Goal: Transaction & Acquisition: Purchase product/service

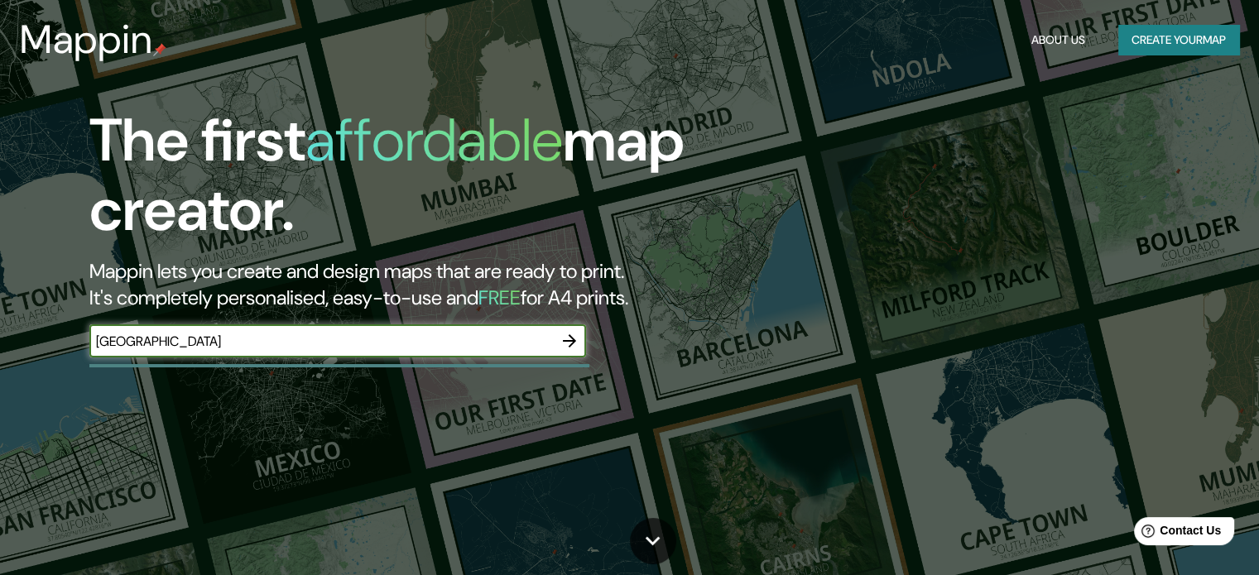
type input "[GEOGRAPHIC_DATA]"
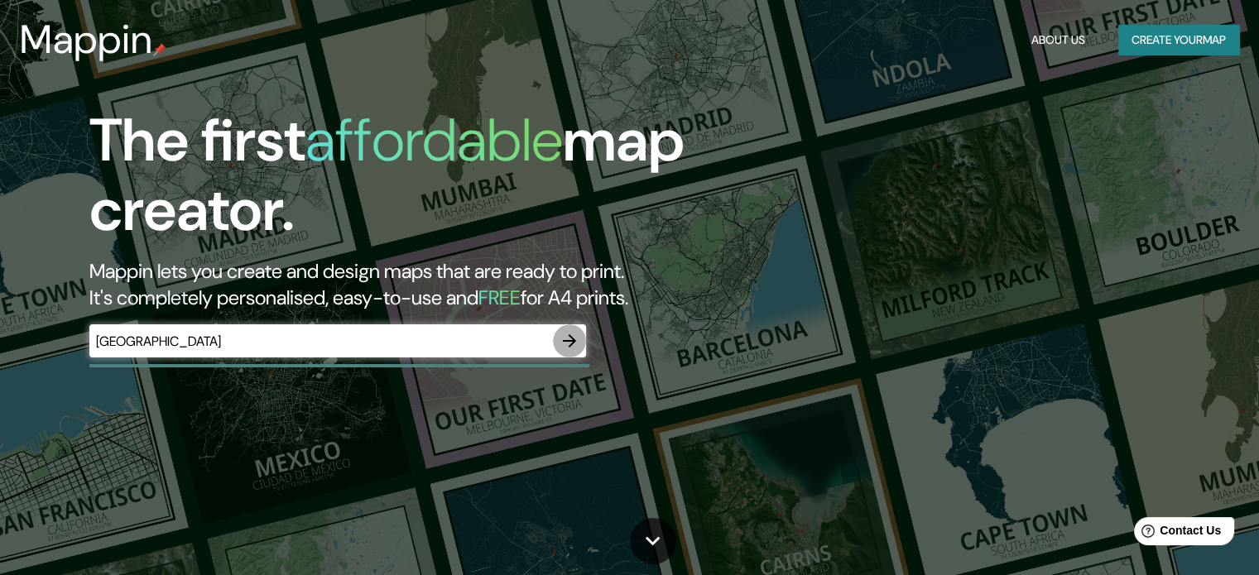
click at [575, 343] on icon "button" at bounding box center [570, 341] width 20 height 20
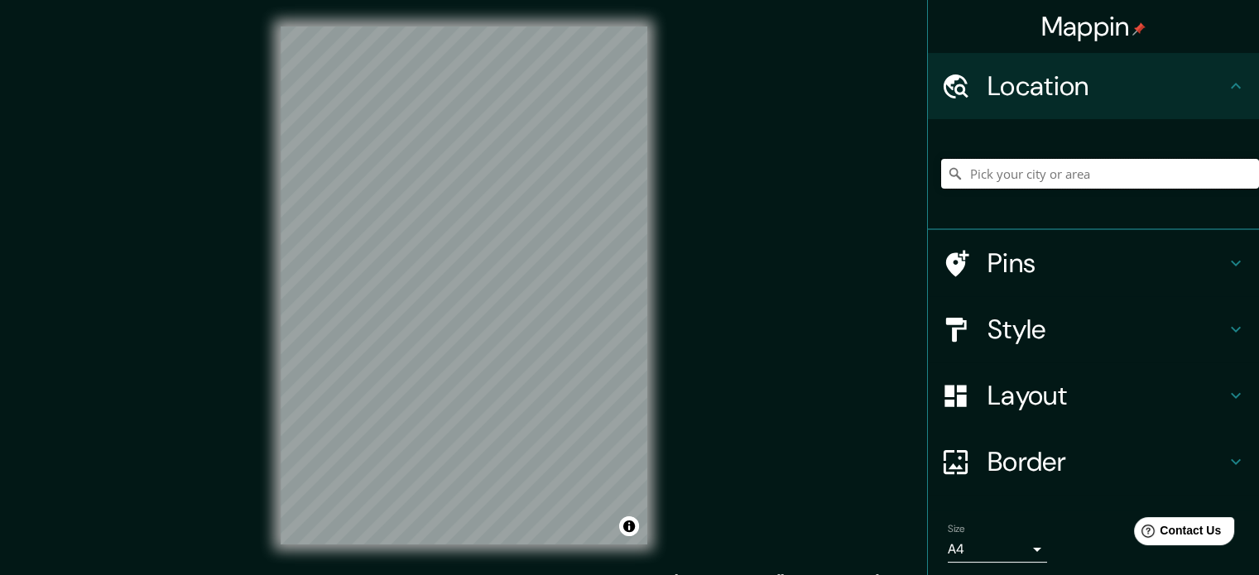
click at [1011, 171] on input "Pick your city or area" at bounding box center [1100, 174] width 318 height 30
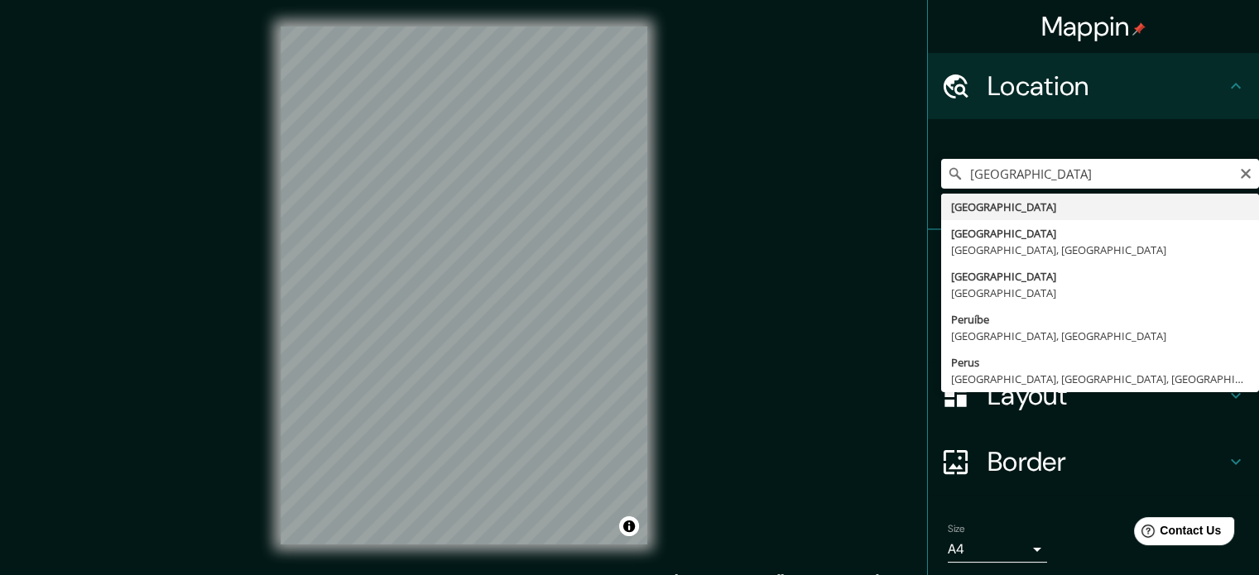
type input "[GEOGRAPHIC_DATA]"
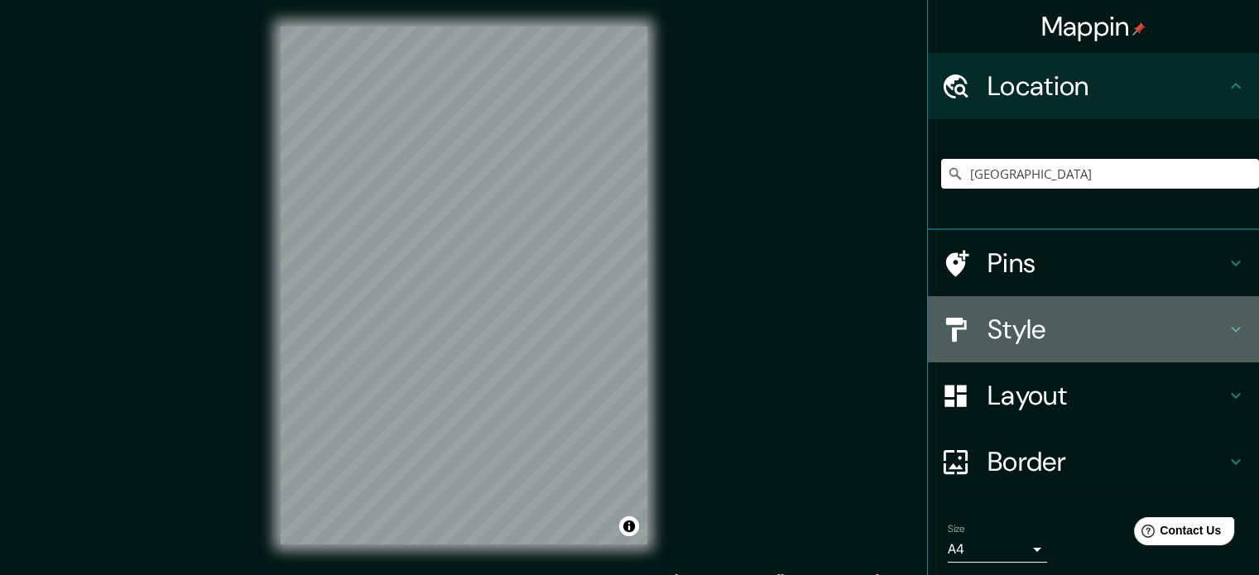
click at [997, 333] on h4 "Style" at bounding box center [1107, 329] width 238 height 33
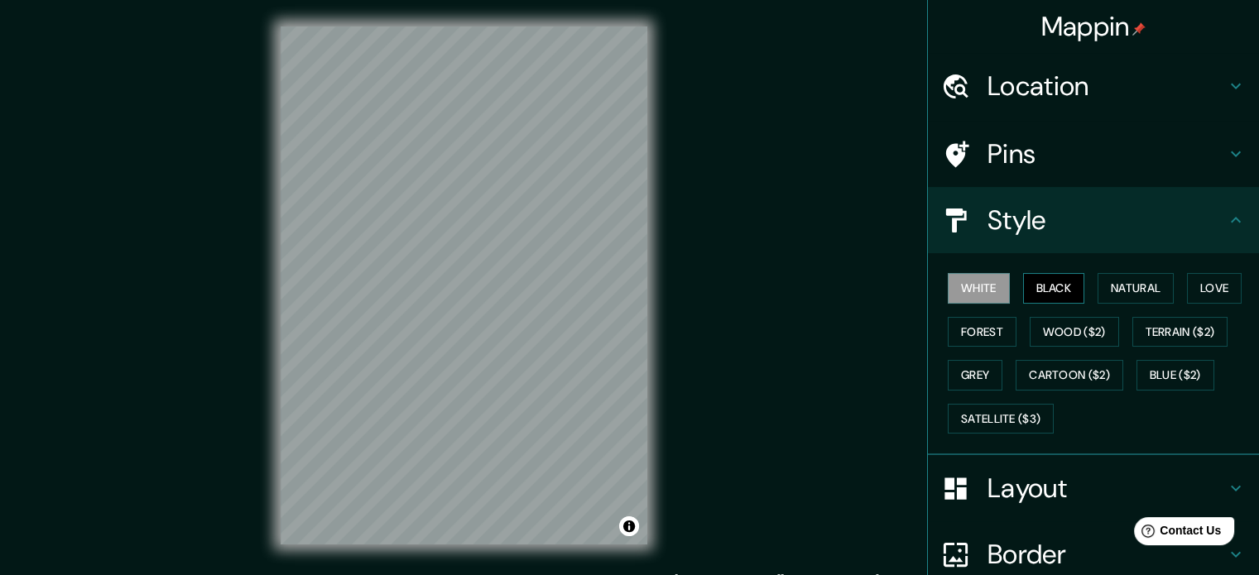
click at [1043, 276] on button "Black" at bounding box center [1054, 288] width 62 height 31
click at [969, 284] on button "White" at bounding box center [979, 288] width 62 height 31
click at [1138, 294] on button "Natural" at bounding box center [1136, 288] width 76 height 31
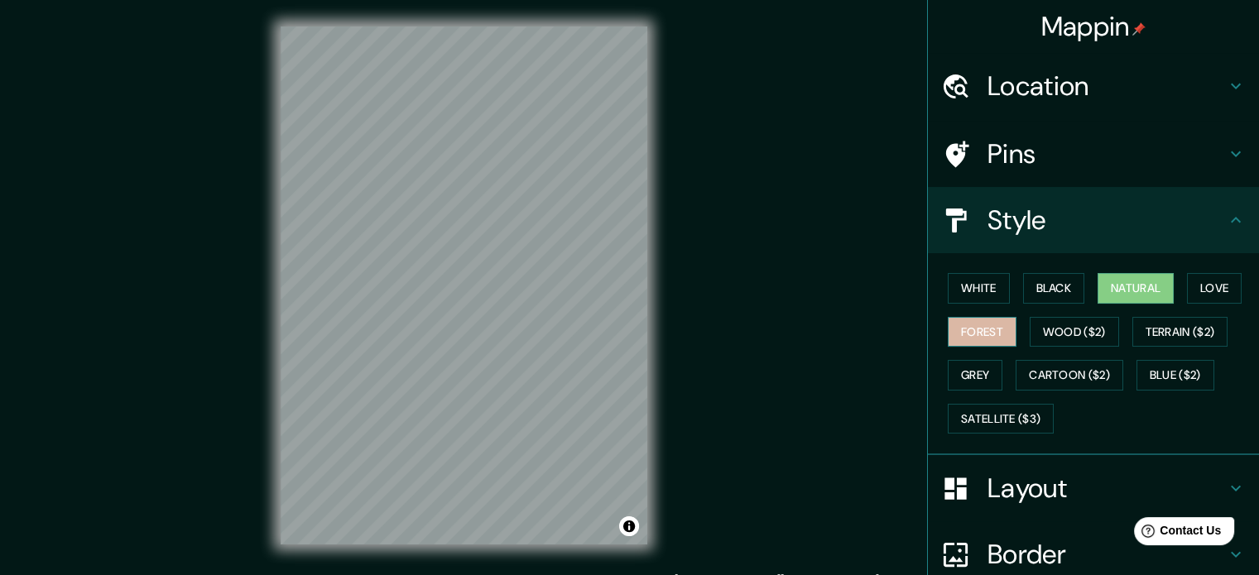
click at [974, 324] on button "Forest" at bounding box center [982, 332] width 69 height 31
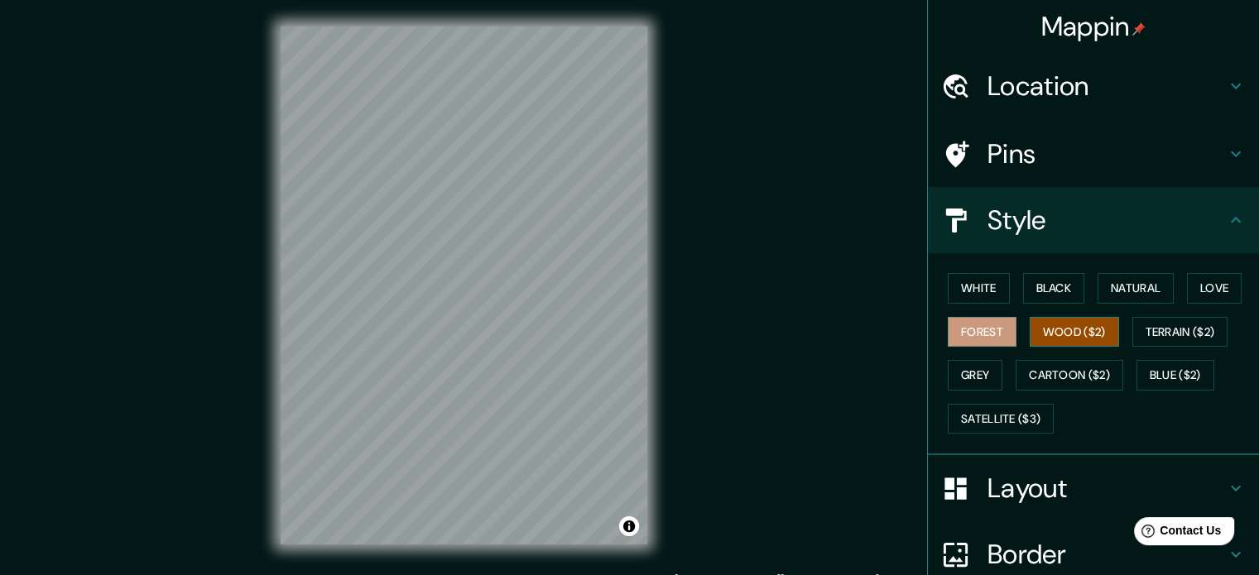
click at [1093, 337] on button "Wood ($2)" at bounding box center [1074, 332] width 89 height 31
click at [1159, 327] on button "Terrain ($2)" at bounding box center [1181, 332] width 96 height 31
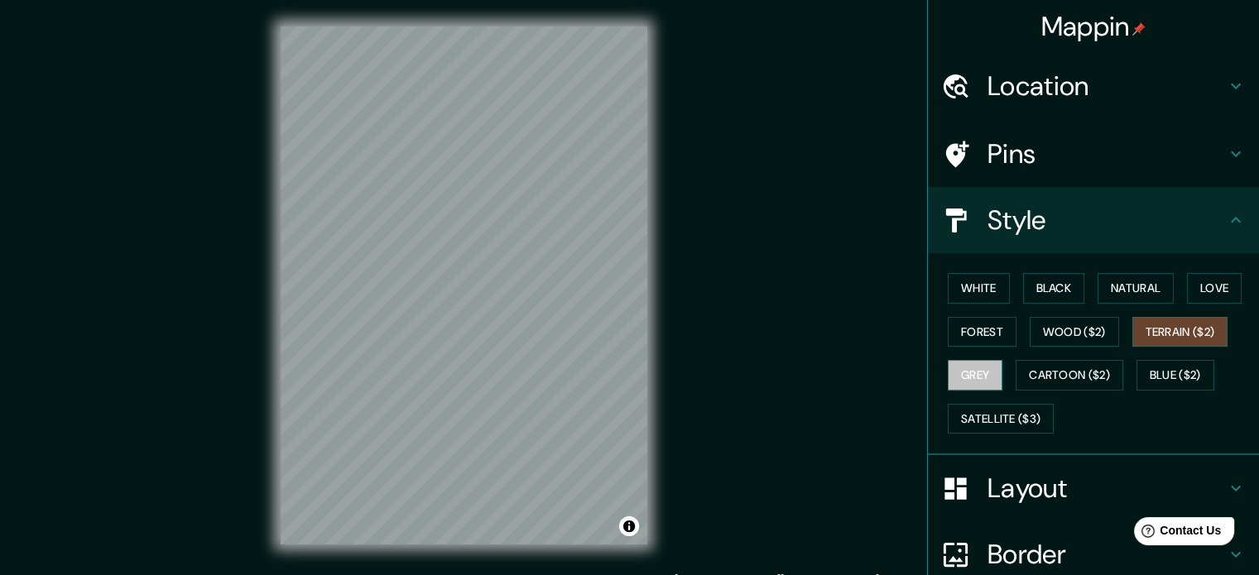
click at [974, 375] on button "Grey" at bounding box center [975, 375] width 55 height 31
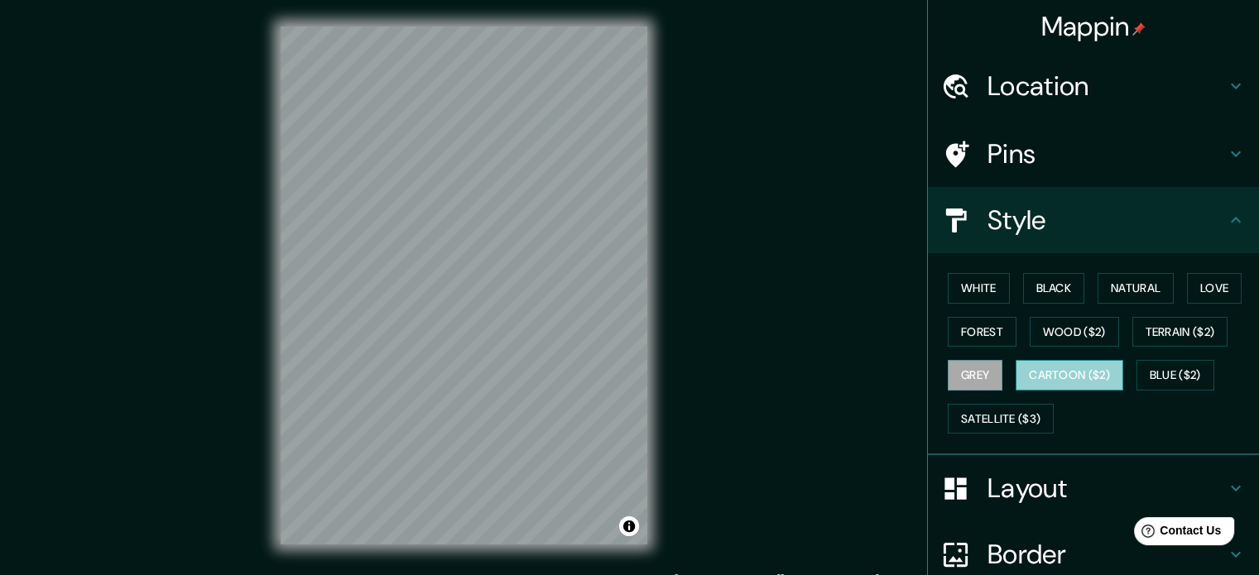
click at [1053, 372] on button "Cartoon ($2)" at bounding box center [1070, 375] width 108 height 31
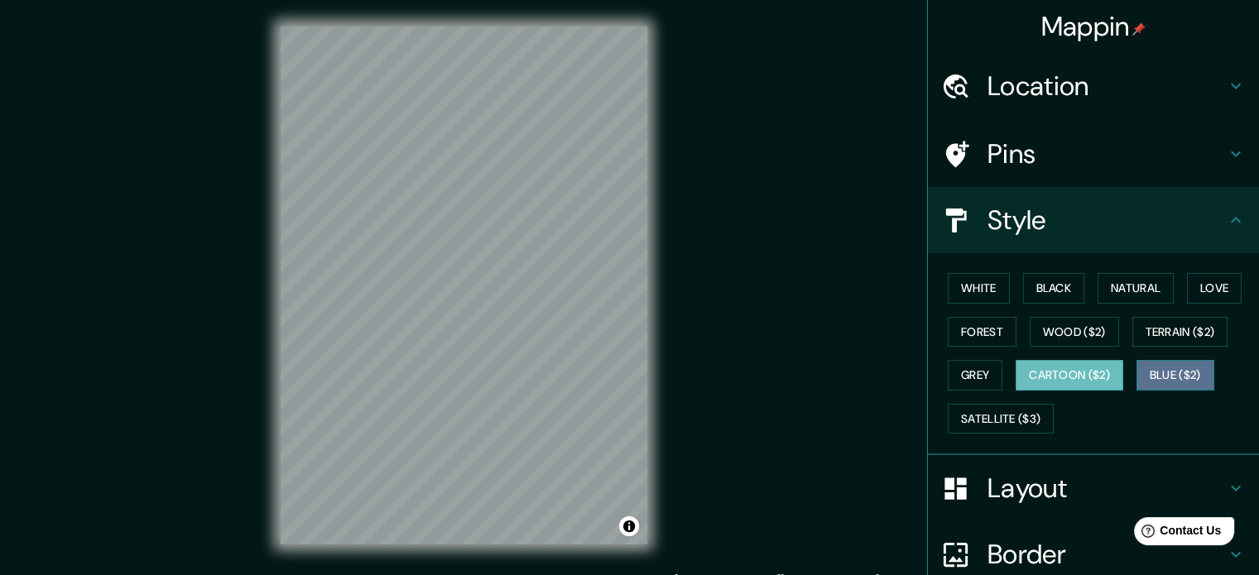
click at [1146, 374] on button "Blue ($2)" at bounding box center [1176, 375] width 78 height 31
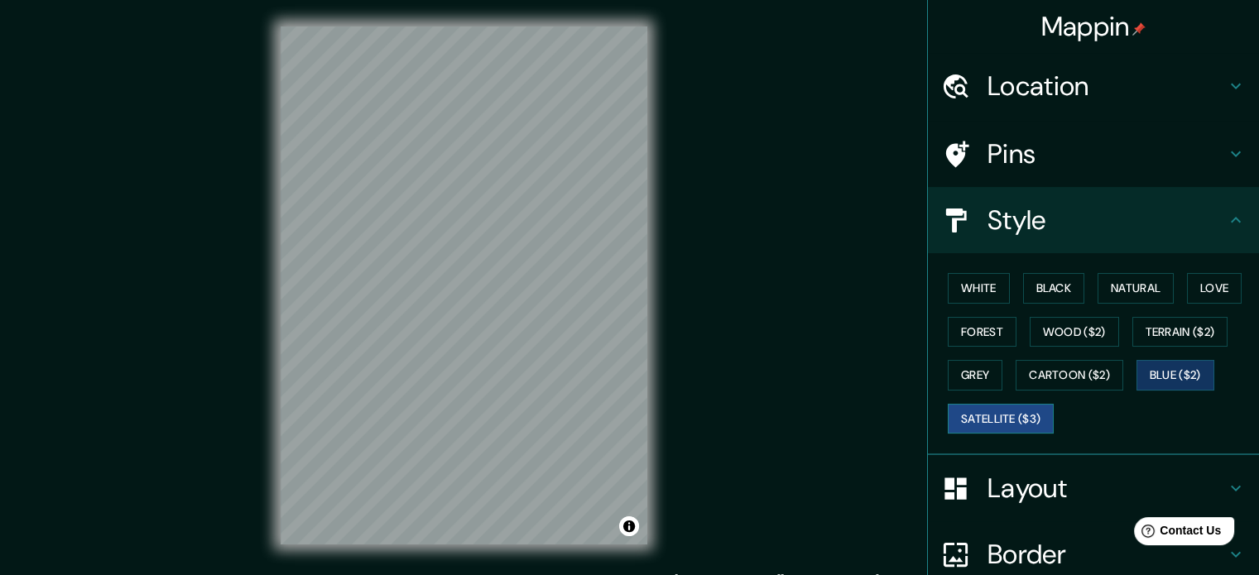
click at [948, 430] on button "Satellite ($3)" at bounding box center [1001, 419] width 106 height 31
click at [1029, 288] on button "Black" at bounding box center [1054, 288] width 62 height 31
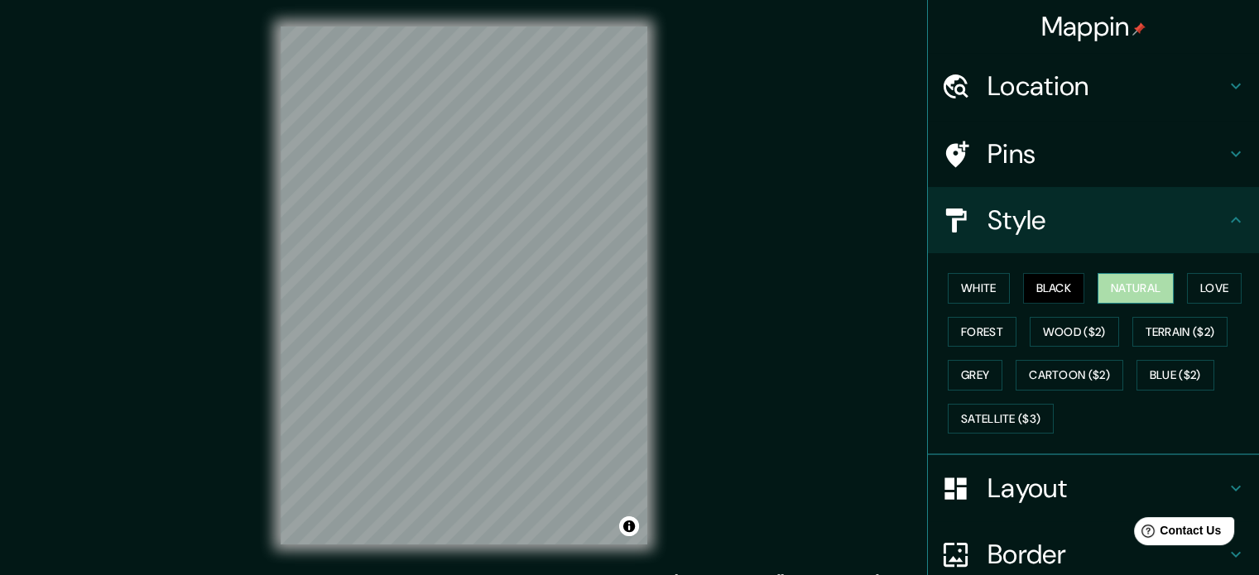
click at [1146, 273] on button "Natural" at bounding box center [1136, 288] width 76 height 31
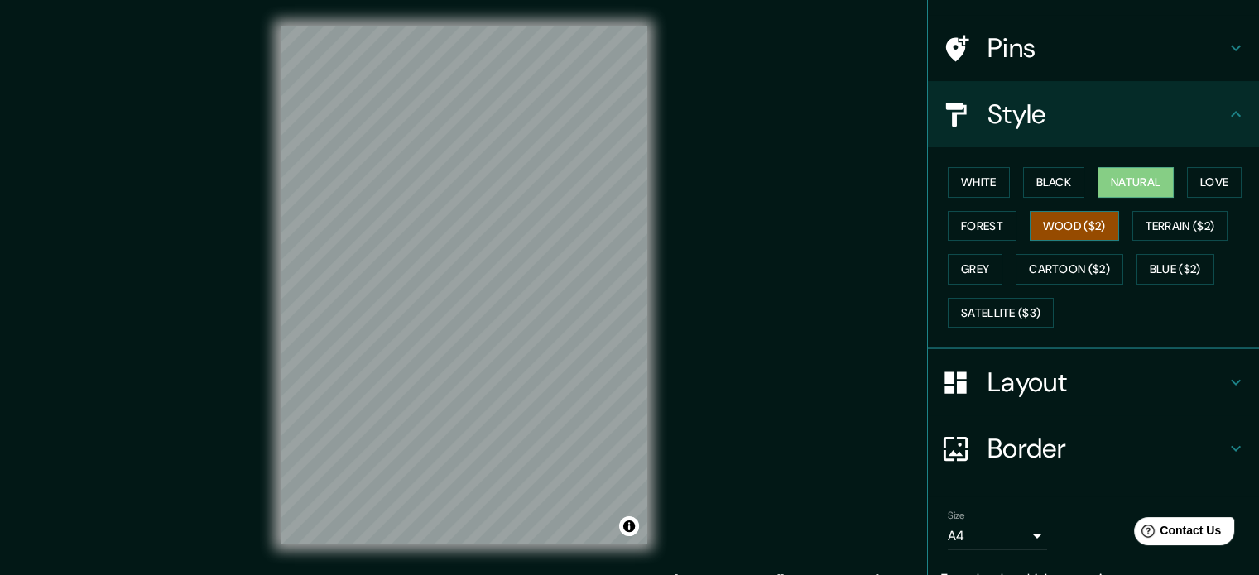
scroll to position [180, 0]
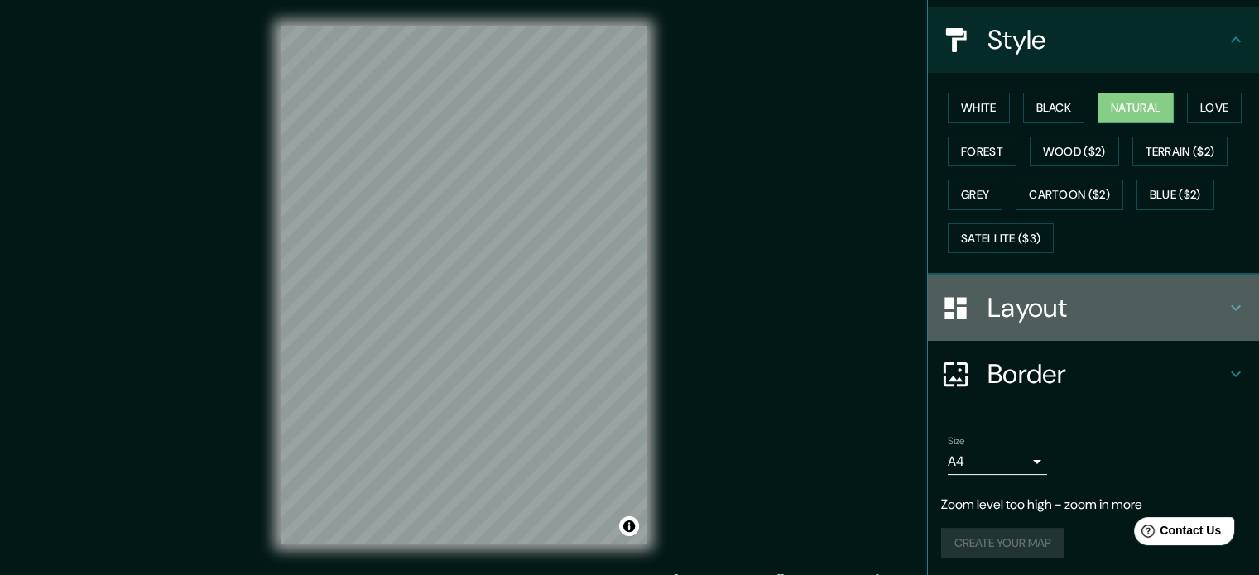
click at [1010, 312] on h4 "Layout" at bounding box center [1107, 307] width 238 height 33
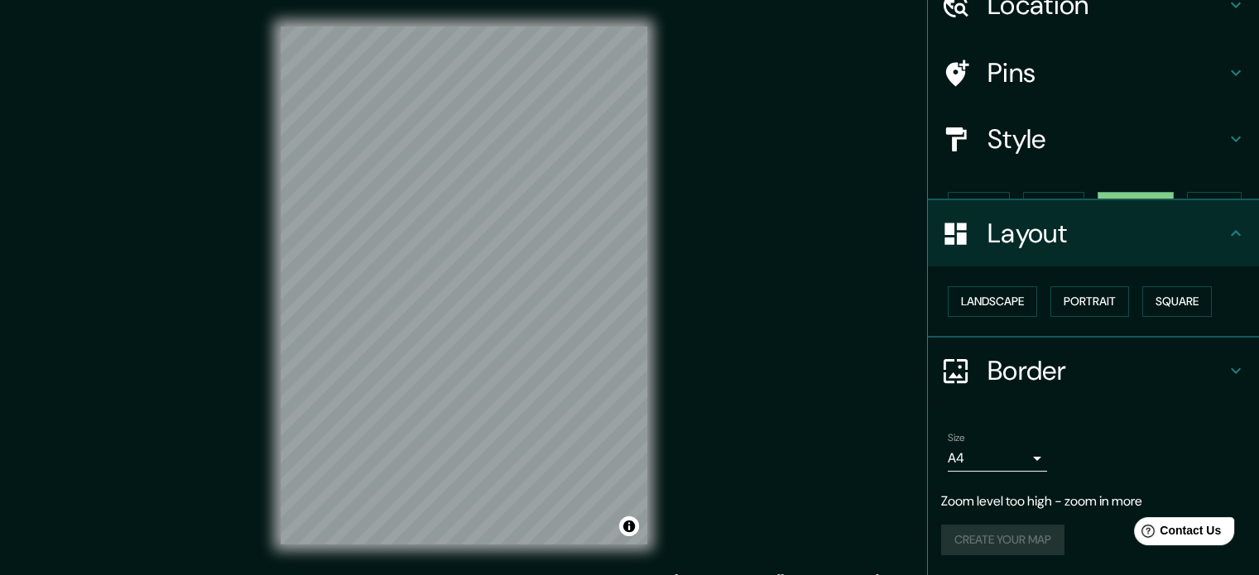
scroll to position [51, 0]
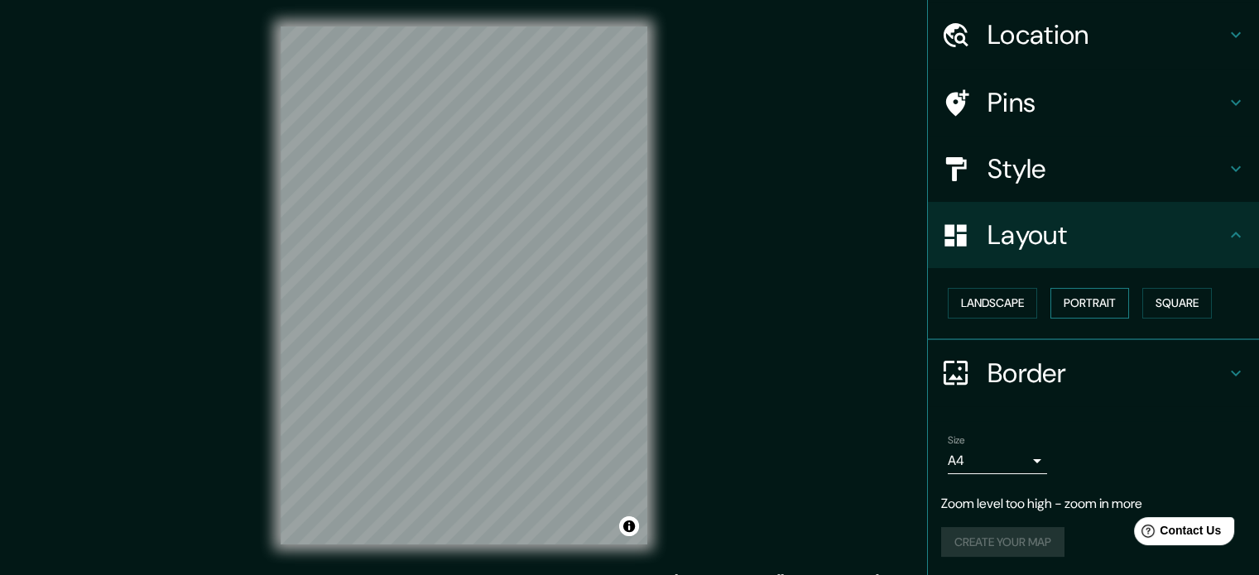
click at [1094, 296] on button "Portrait" at bounding box center [1090, 303] width 79 height 31
click at [1162, 296] on button "Square" at bounding box center [1178, 303] width 70 height 31
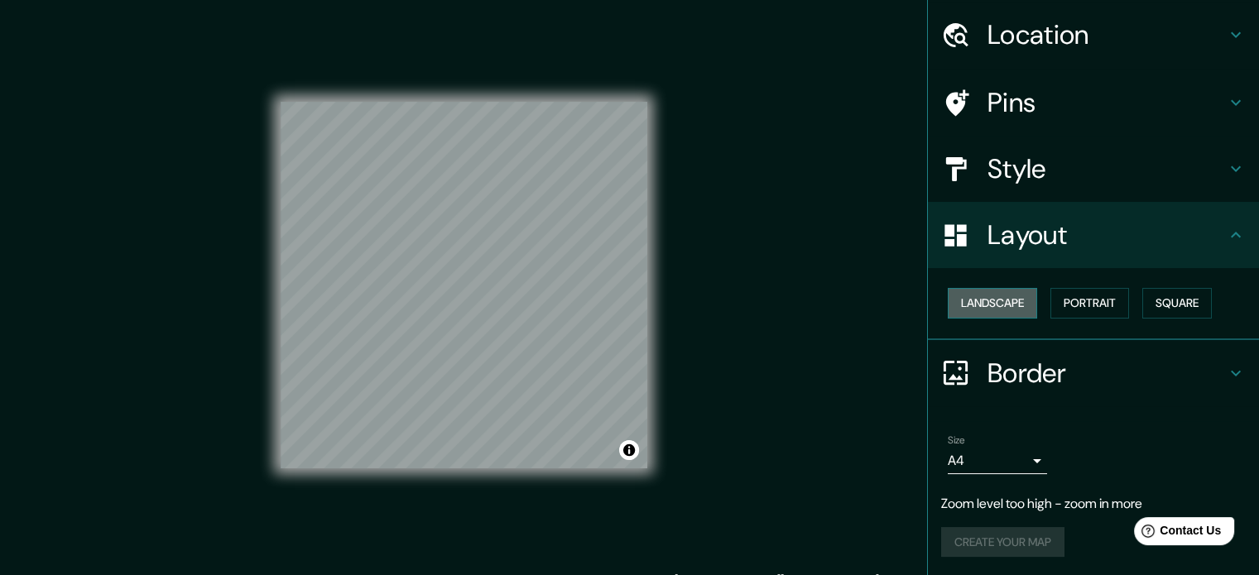
click at [997, 301] on button "Landscape" at bounding box center [992, 303] width 89 height 31
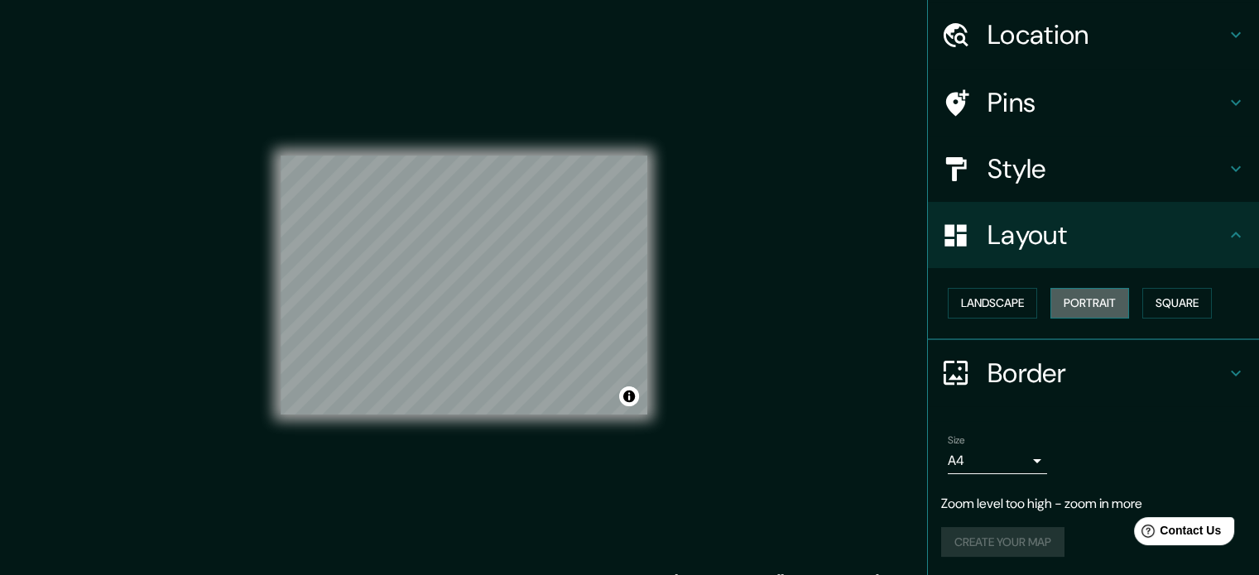
click at [1075, 306] on button "Portrait" at bounding box center [1090, 303] width 79 height 31
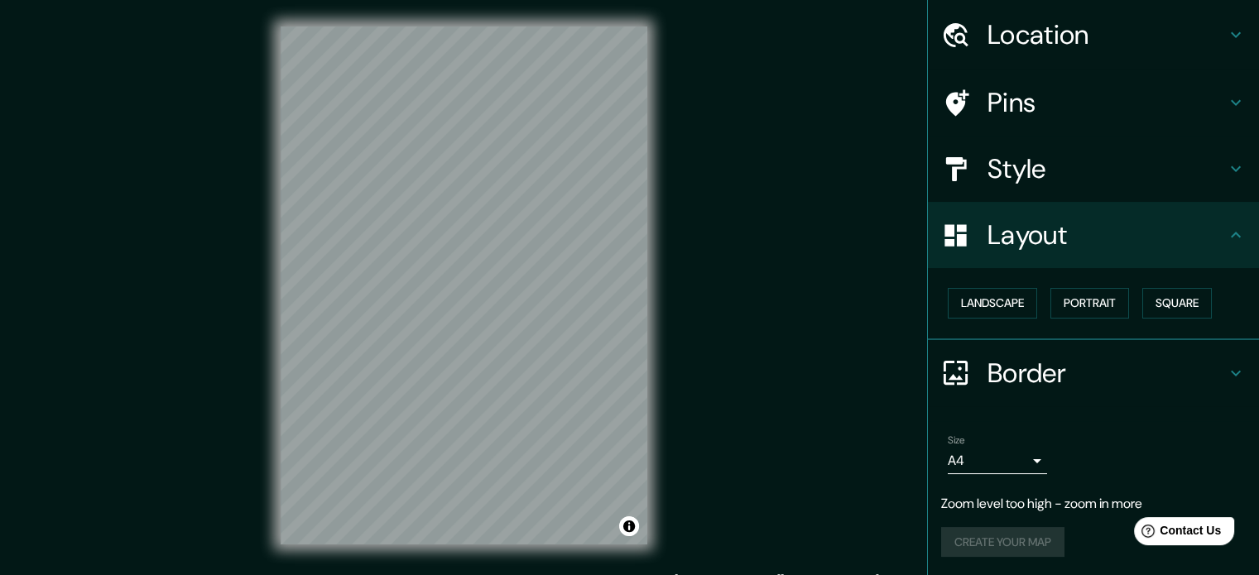
scroll to position [22, 0]
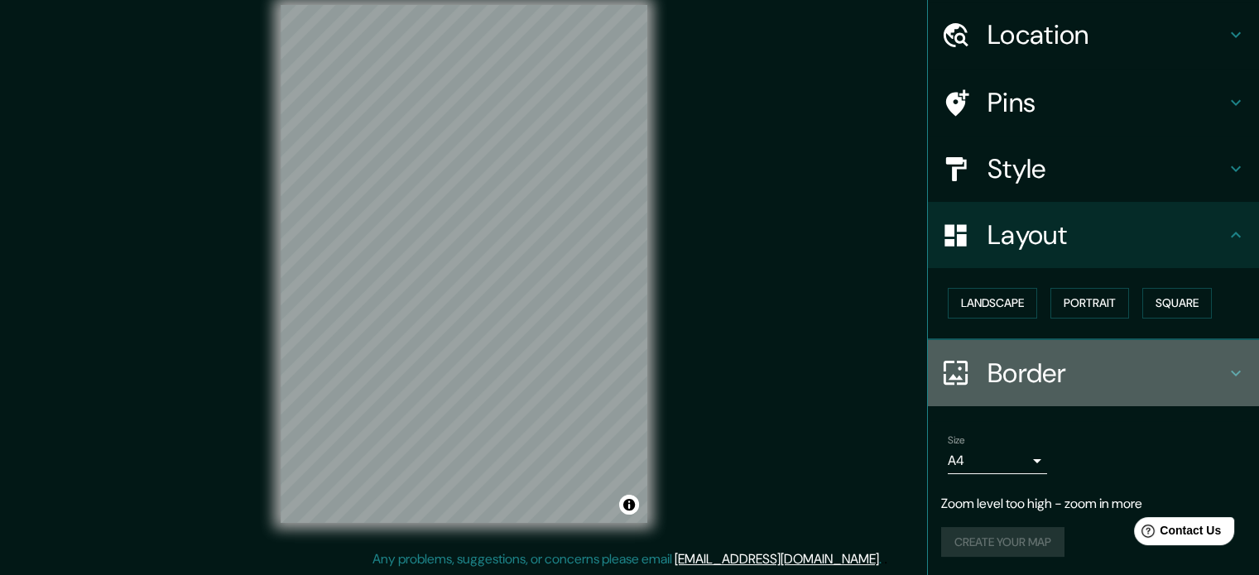
click at [1098, 366] on h4 "Border" at bounding box center [1107, 373] width 238 height 33
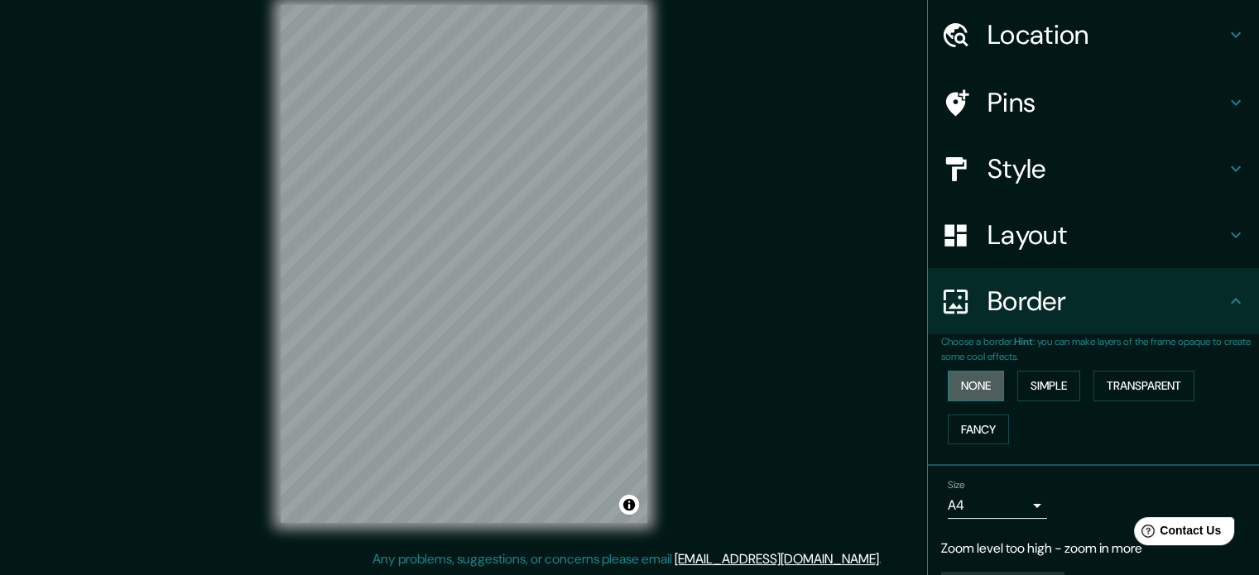
click at [948, 383] on button "None" at bounding box center [976, 386] width 56 height 31
click at [1019, 383] on button "Simple" at bounding box center [1048, 386] width 63 height 31
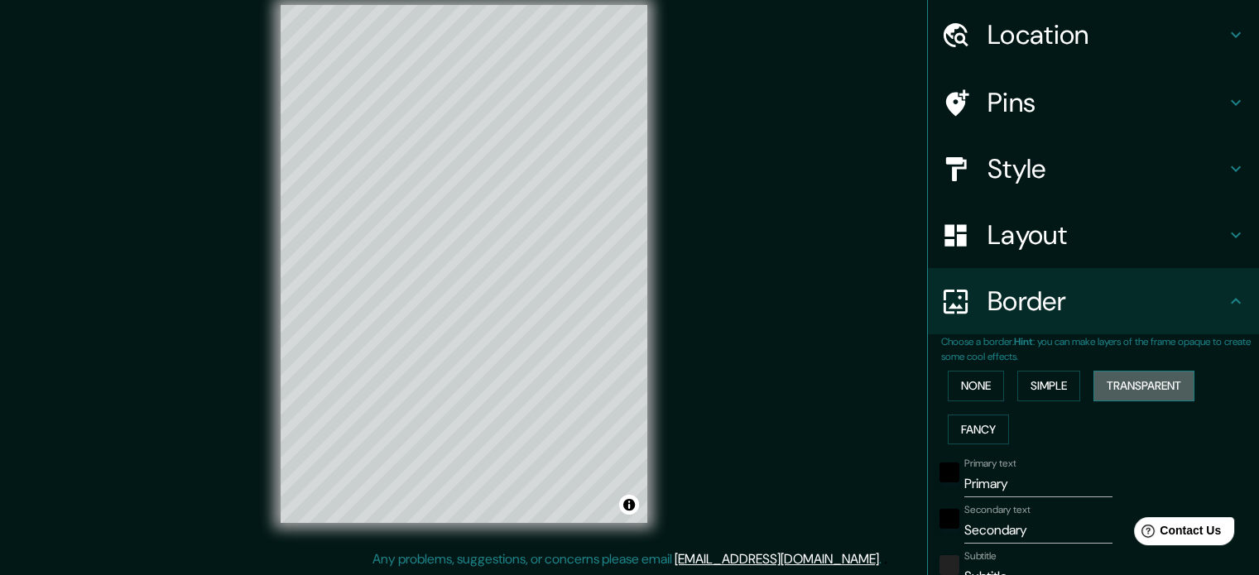
click at [1176, 392] on button "Transparent" at bounding box center [1144, 386] width 101 height 31
click at [978, 431] on button "Fancy" at bounding box center [978, 430] width 61 height 31
type input "177"
type input "35"
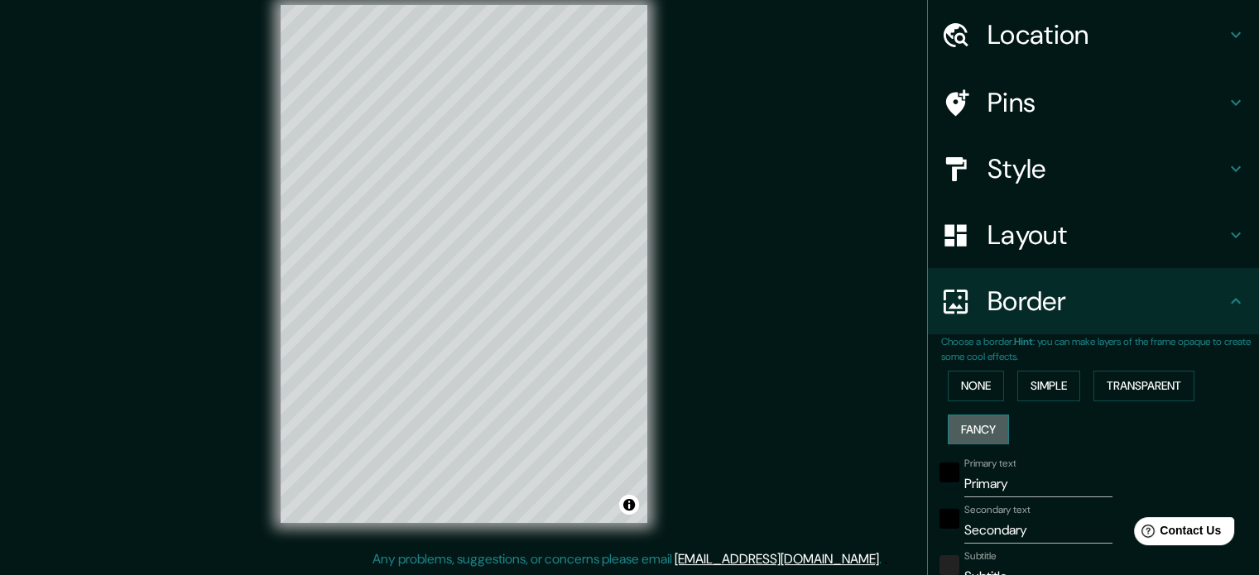
type input "35"
type input "18"
click at [972, 387] on button "None" at bounding box center [976, 386] width 56 height 31
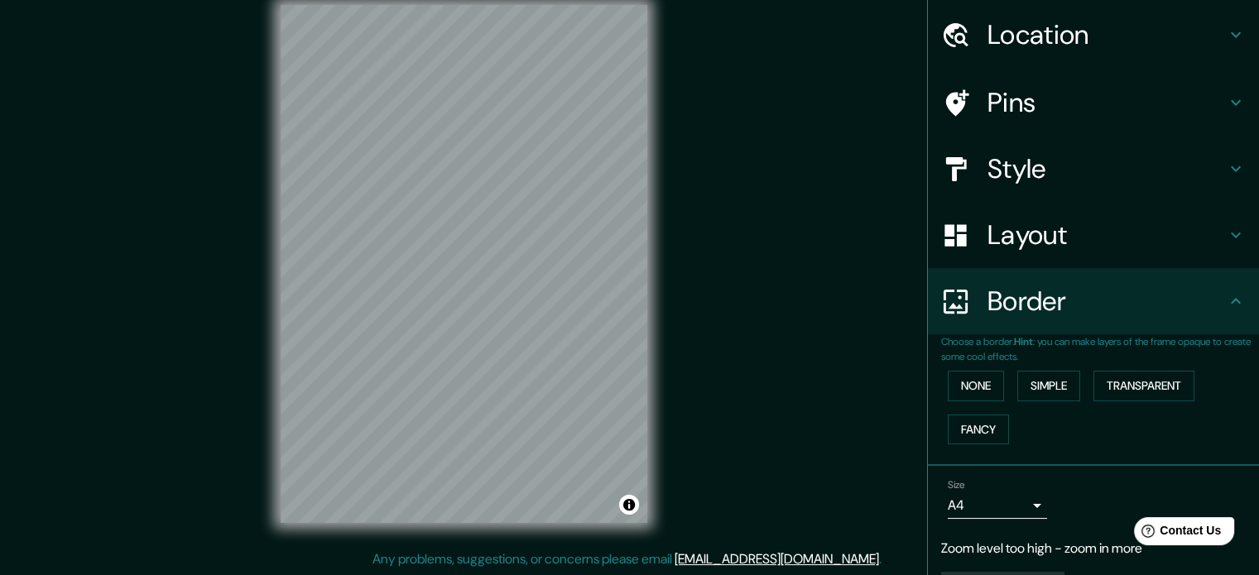
scroll to position [0, 0]
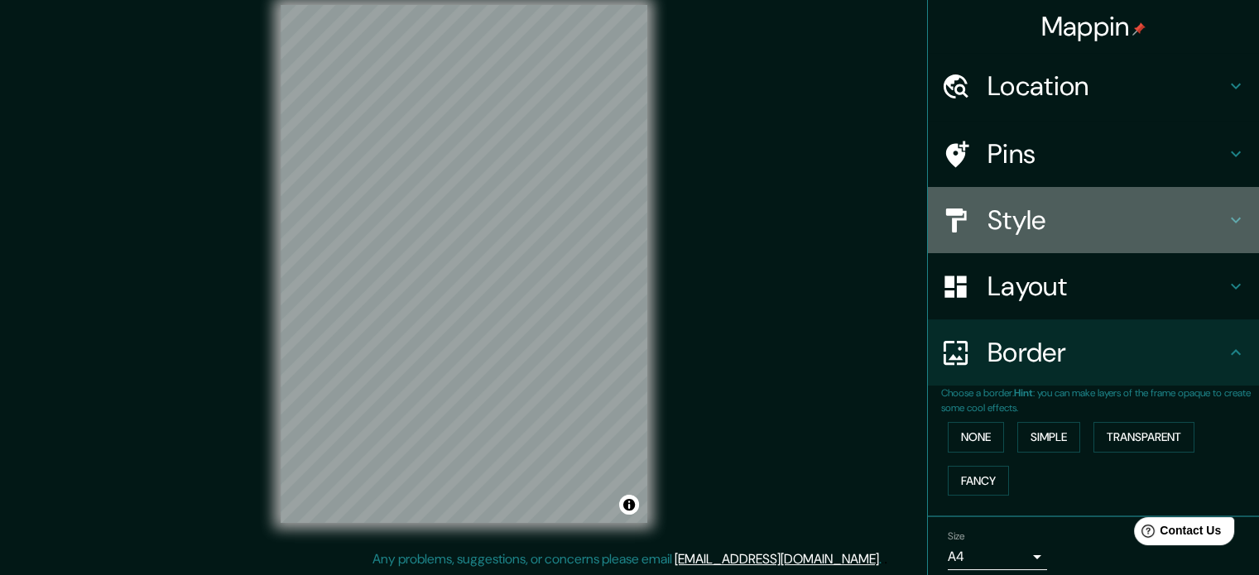
click at [969, 225] on div at bounding box center [964, 220] width 46 height 29
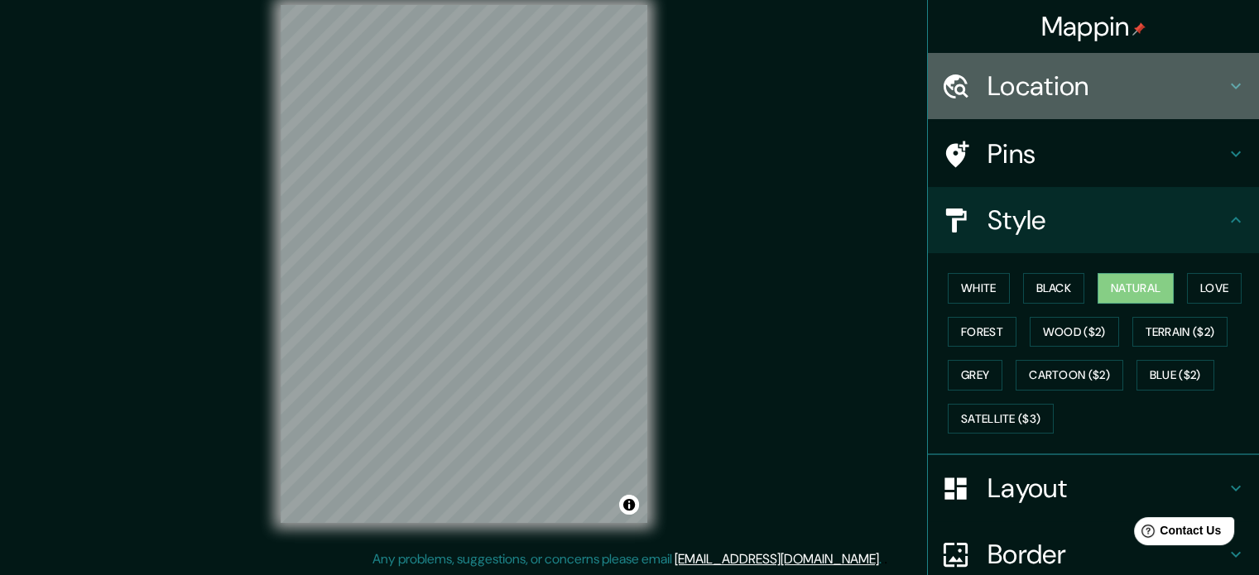
click at [1188, 85] on h4 "Location" at bounding box center [1107, 86] width 238 height 33
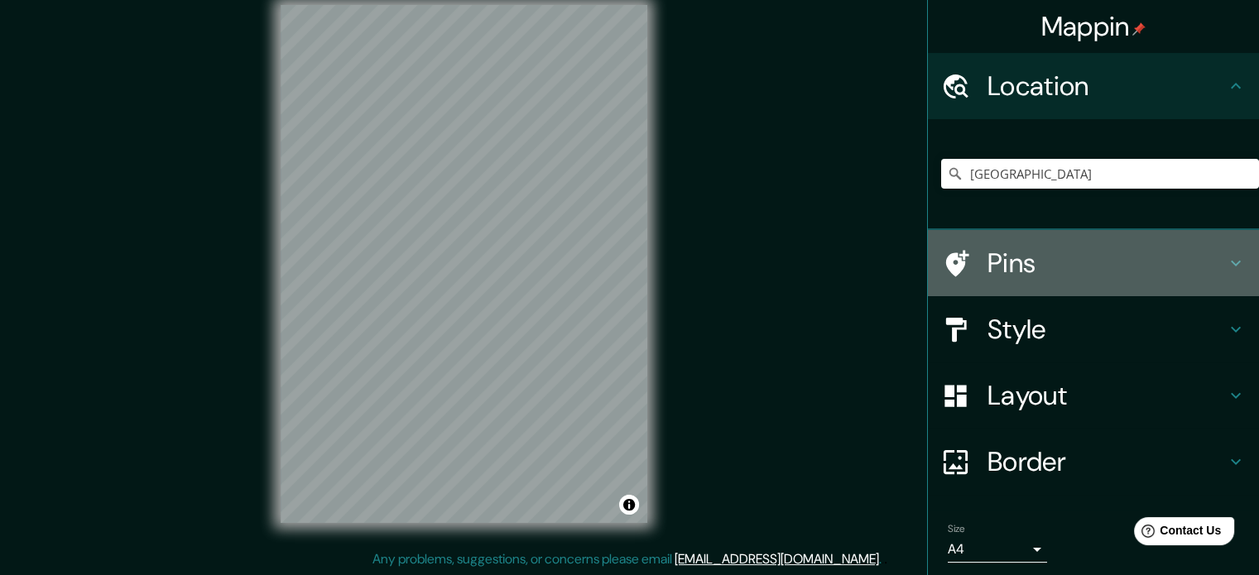
click at [1024, 258] on h4 "Pins" at bounding box center [1107, 263] width 238 height 33
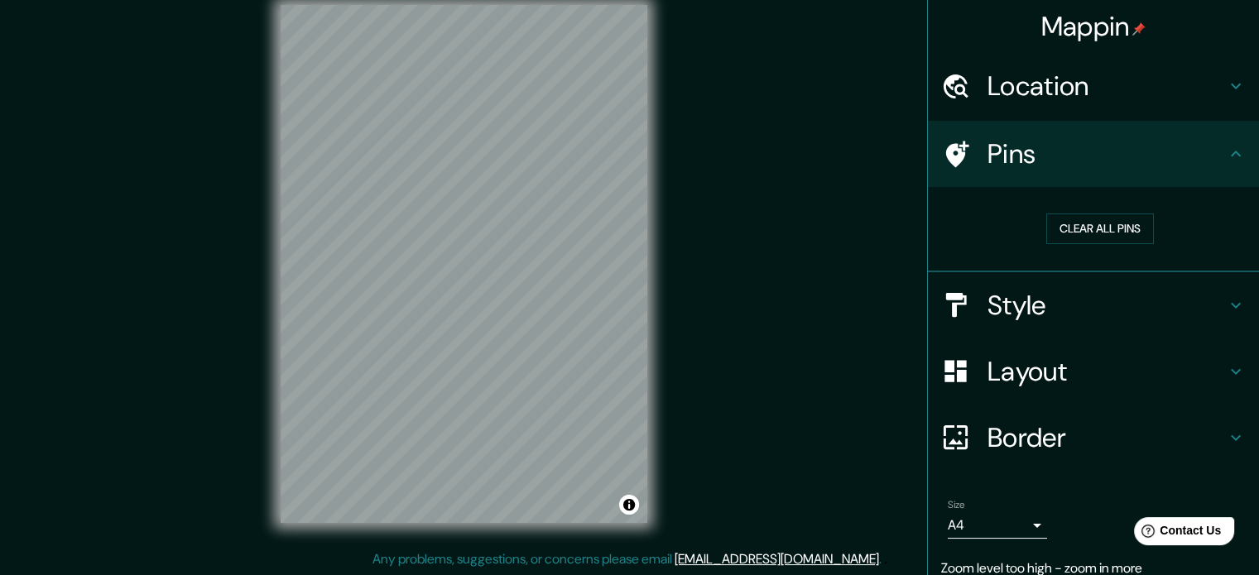
click at [1195, 309] on h4 "Style" at bounding box center [1107, 305] width 238 height 33
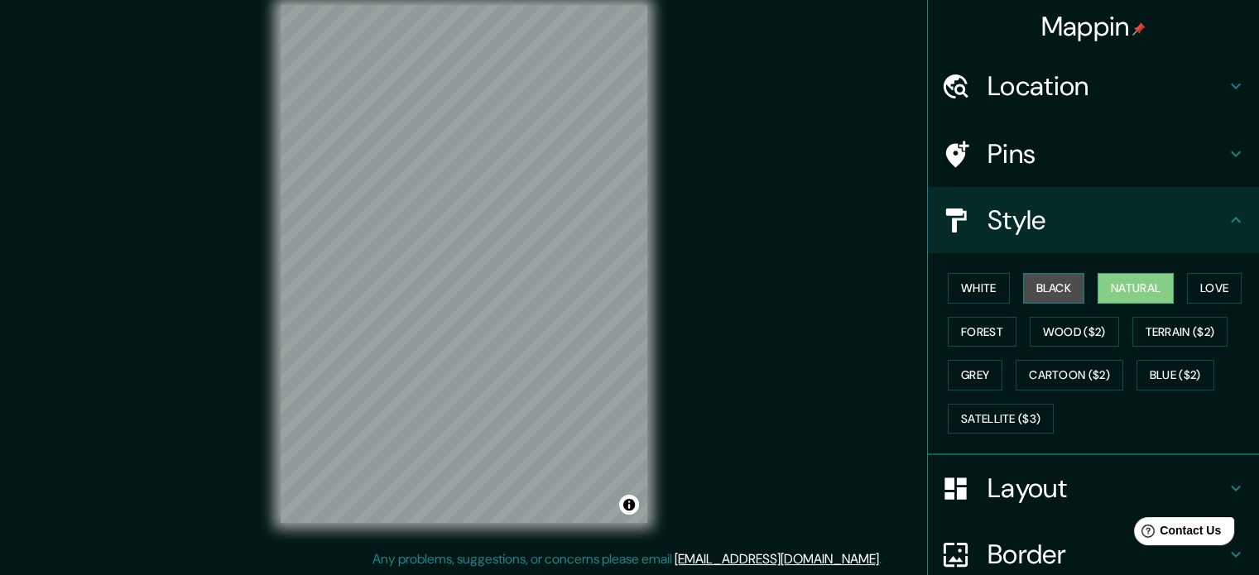
click at [1032, 286] on button "Black" at bounding box center [1054, 288] width 62 height 31
click at [1114, 294] on button "Natural" at bounding box center [1136, 288] width 76 height 31
click at [1198, 286] on button "Love" at bounding box center [1214, 288] width 55 height 31
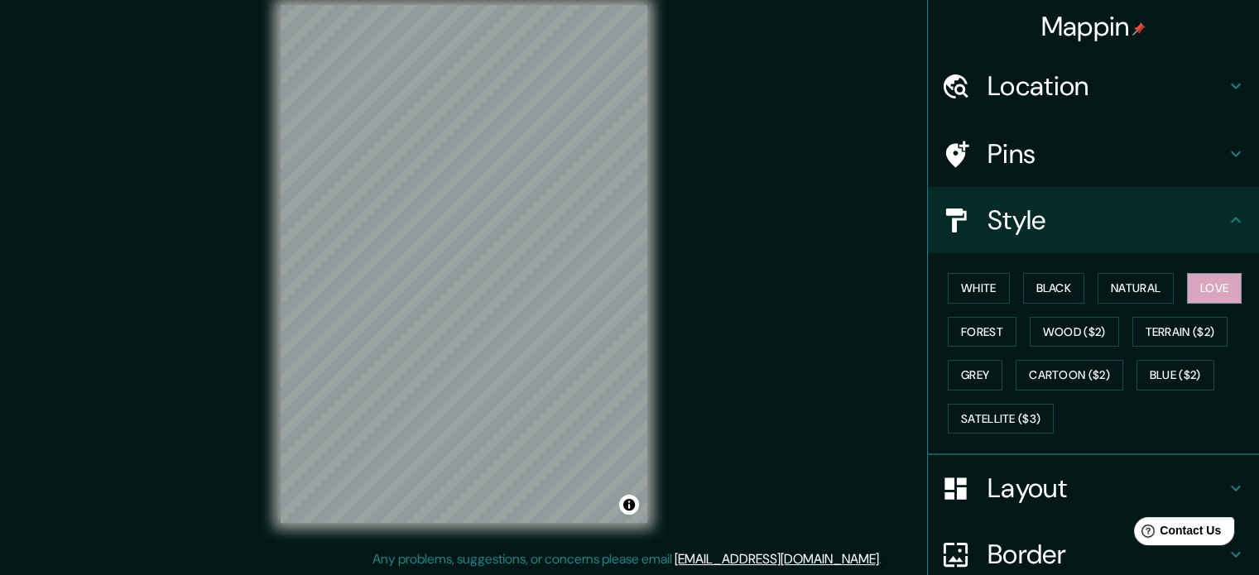
click at [711, 320] on div "Mappin Location Perú Pins Style White Black Natural Love Forest Wood ($2) Terra…" at bounding box center [629, 277] width 1259 height 598
click at [1118, 285] on button "Natural" at bounding box center [1136, 288] width 76 height 31
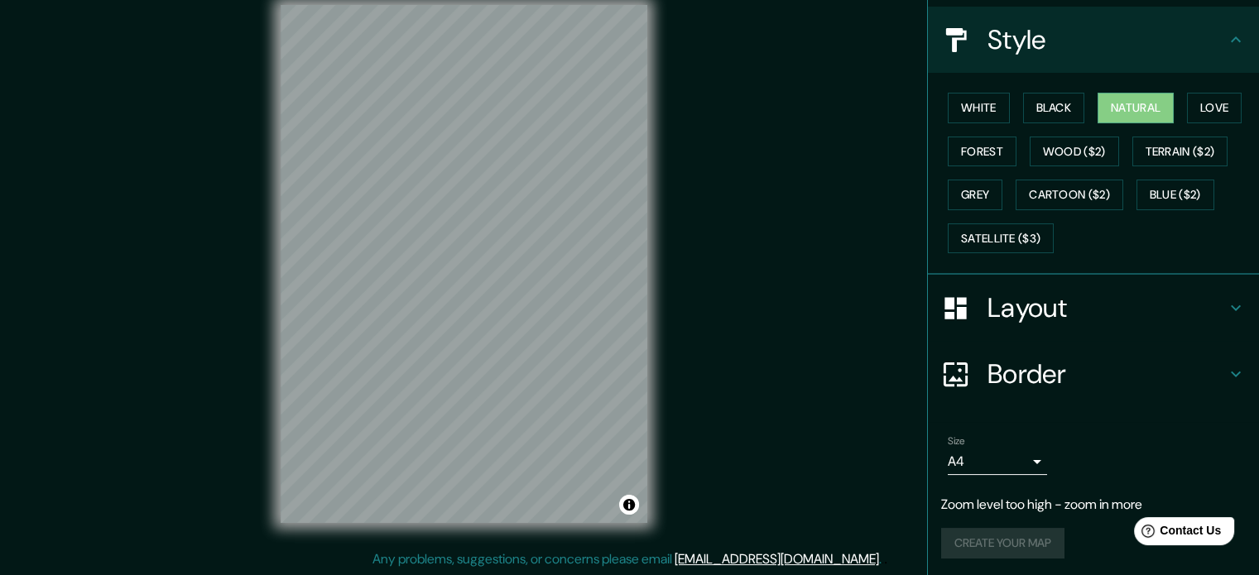
click at [1097, 516] on div "Size A4 single Zoom level too high - zoom in more Create your map" at bounding box center [1093, 500] width 305 height 143
drag, startPoint x: 1097, startPoint y: 516, endPoint x: 1015, endPoint y: 546, distance: 87.2
click at [1015, 546] on div "Size A4 single Zoom level too high - zoom in more Create your map" at bounding box center [1093, 500] width 305 height 143
click at [1015, 546] on div "Create your map" at bounding box center [1093, 543] width 305 height 31
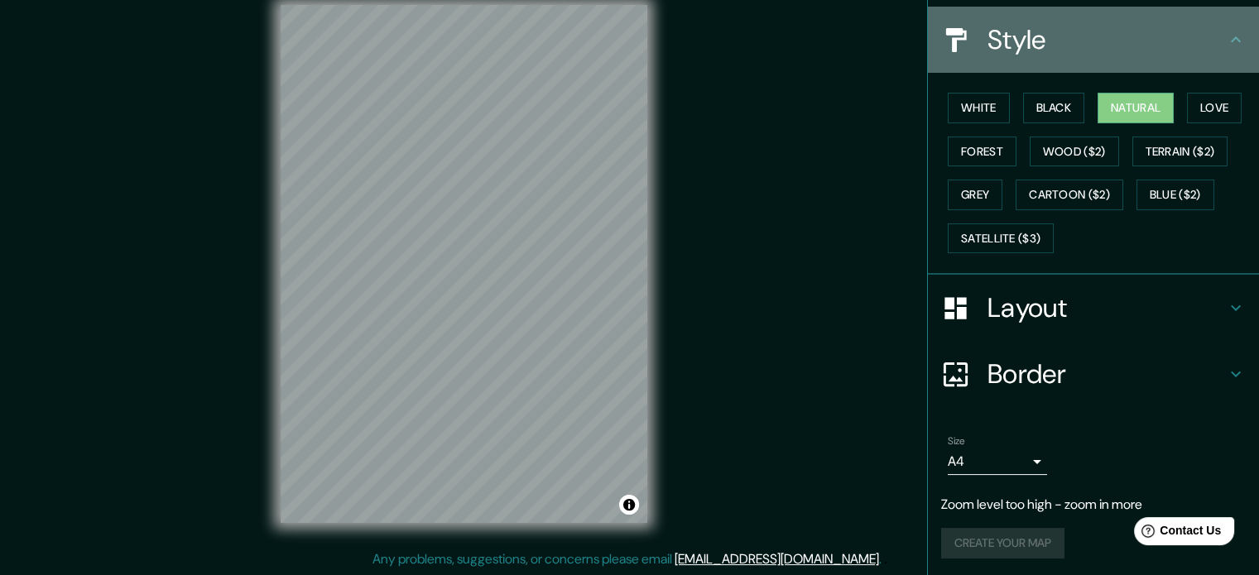
click at [1229, 56] on div "Style" at bounding box center [1093, 40] width 331 height 66
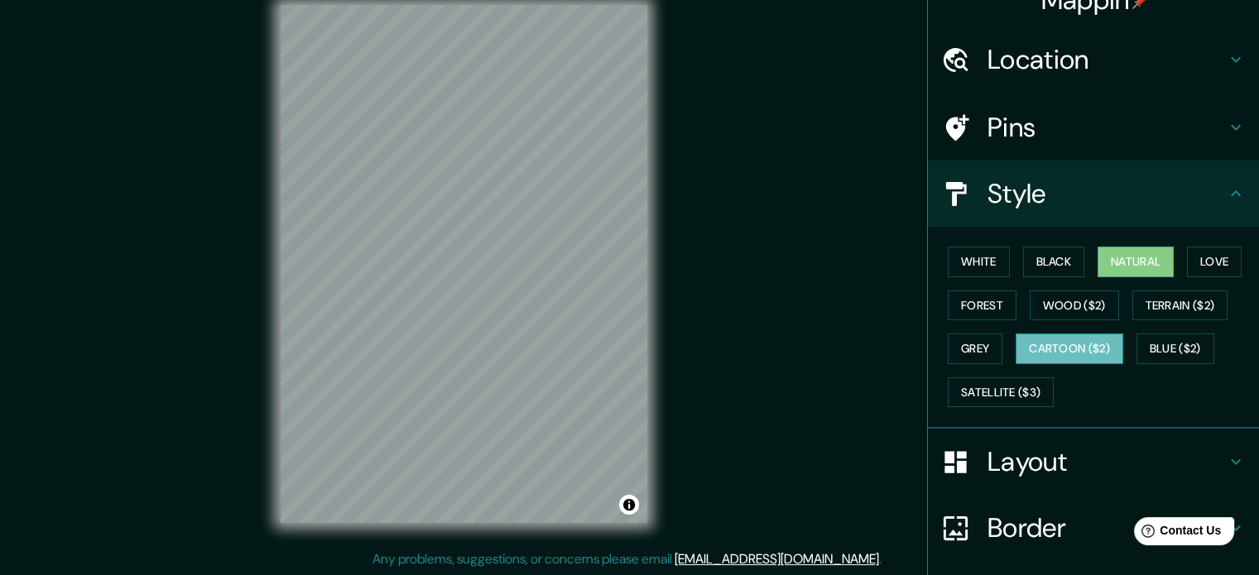
scroll to position [0, 0]
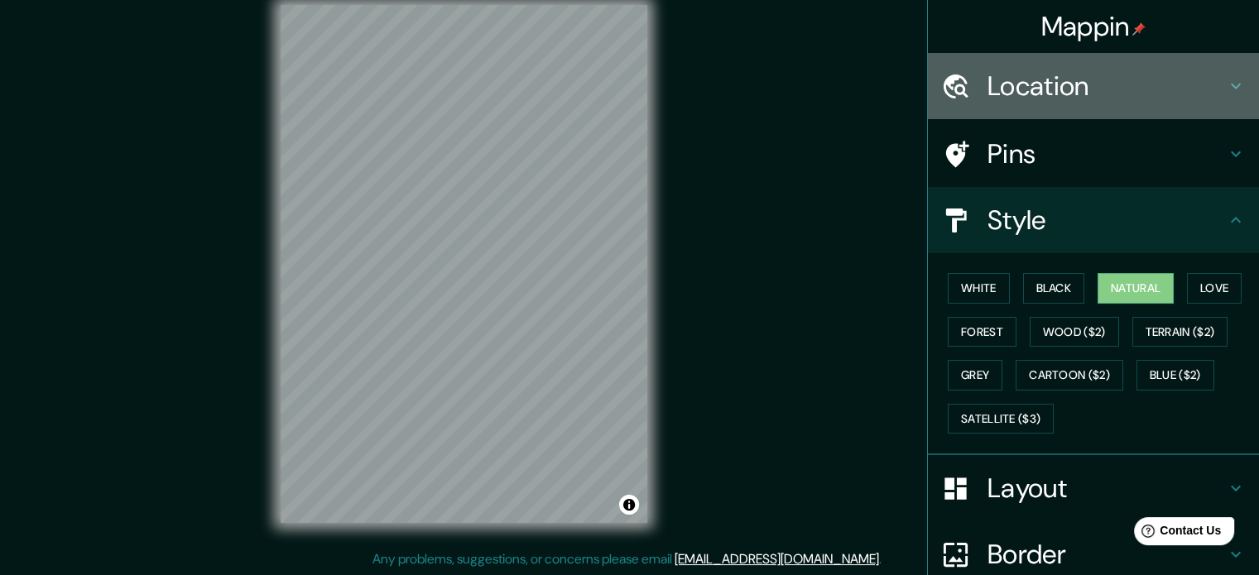
click at [1017, 102] on h4 "Location" at bounding box center [1107, 86] width 238 height 33
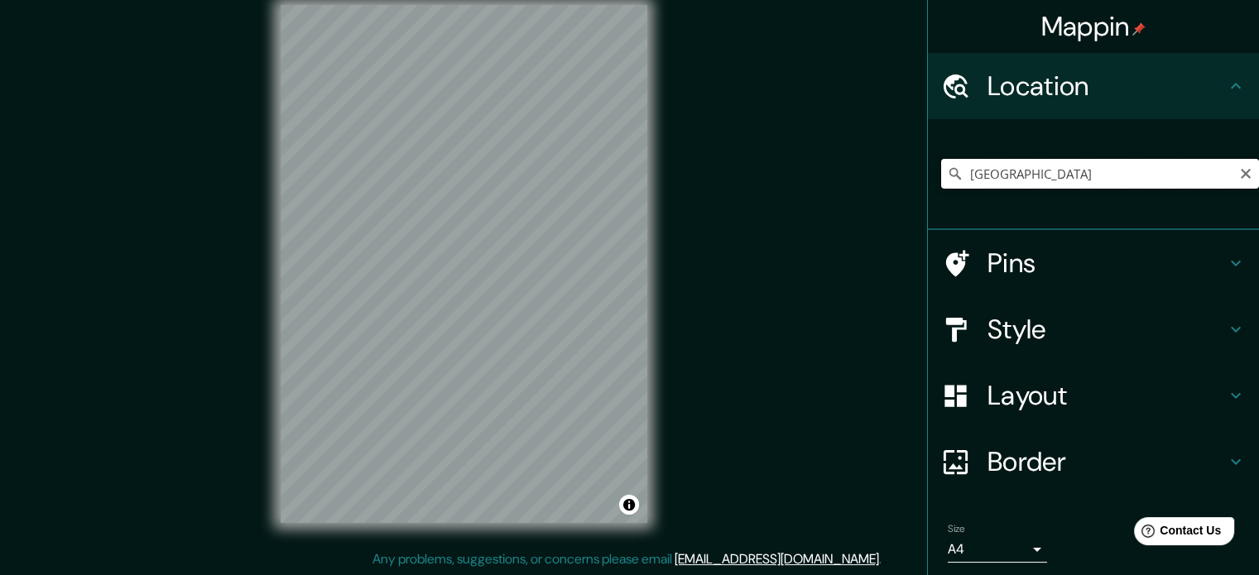
click at [991, 172] on input "[GEOGRAPHIC_DATA]" at bounding box center [1100, 174] width 318 height 30
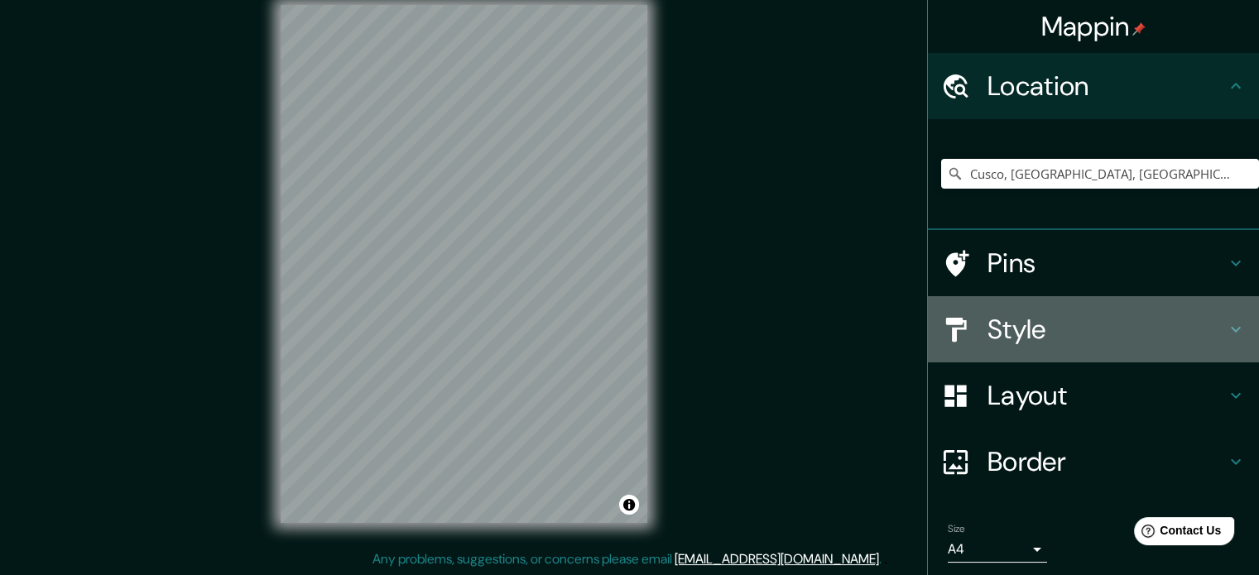
click at [970, 341] on div at bounding box center [964, 329] width 46 height 29
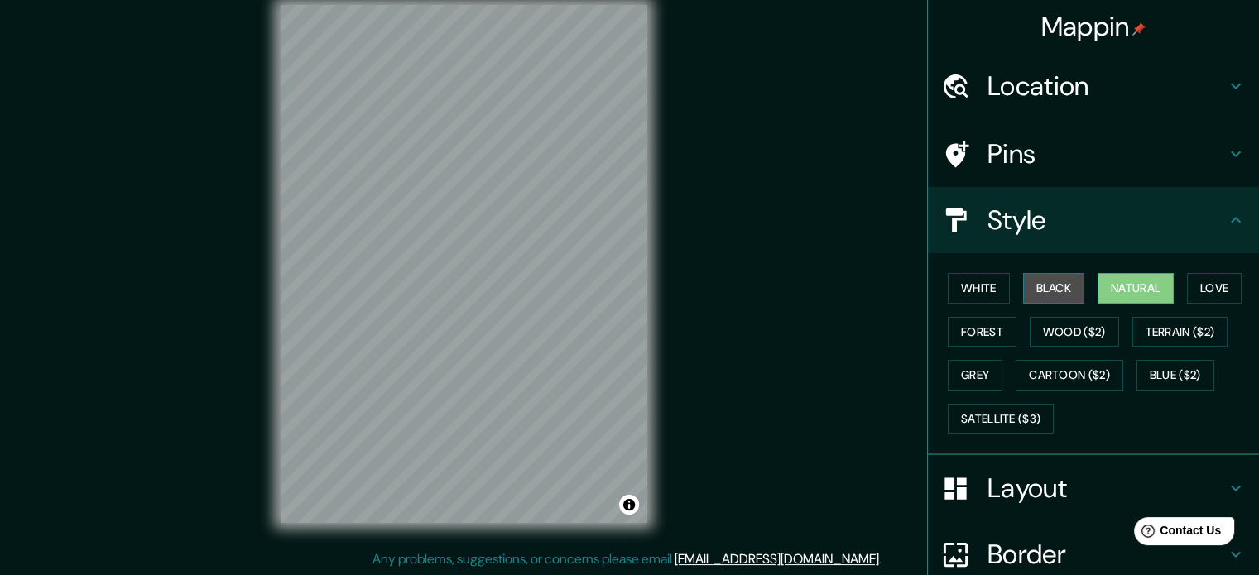
click at [1060, 275] on button "Black" at bounding box center [1054, 288] width 62 height 31
click at [1006, 325] on div "White Black Natural Love Forest Wood ($2) Terrain ($2) Grey Cartoon ($2) Blue (…" at bounding box center [1100, 354] width 318 height 174
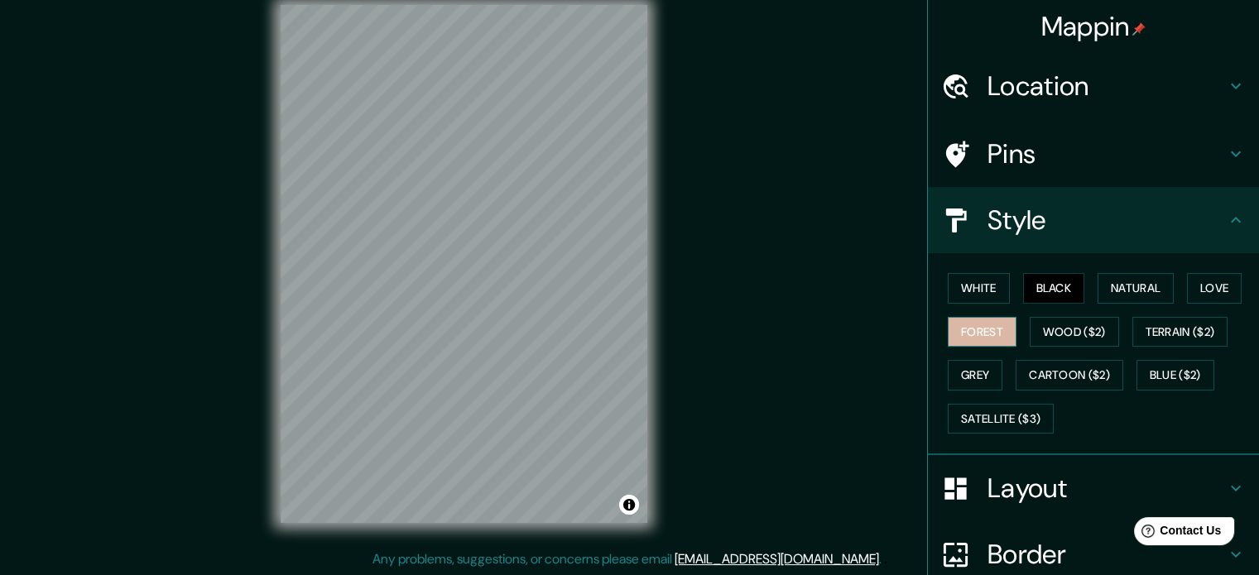
click at [978, 327] on button "Forest" at bounding box center [982, 332] width 69 height 31
click at [1043, 330] on button "Wood ($2)" at bounding box center [1074, 332] width 89 height 31
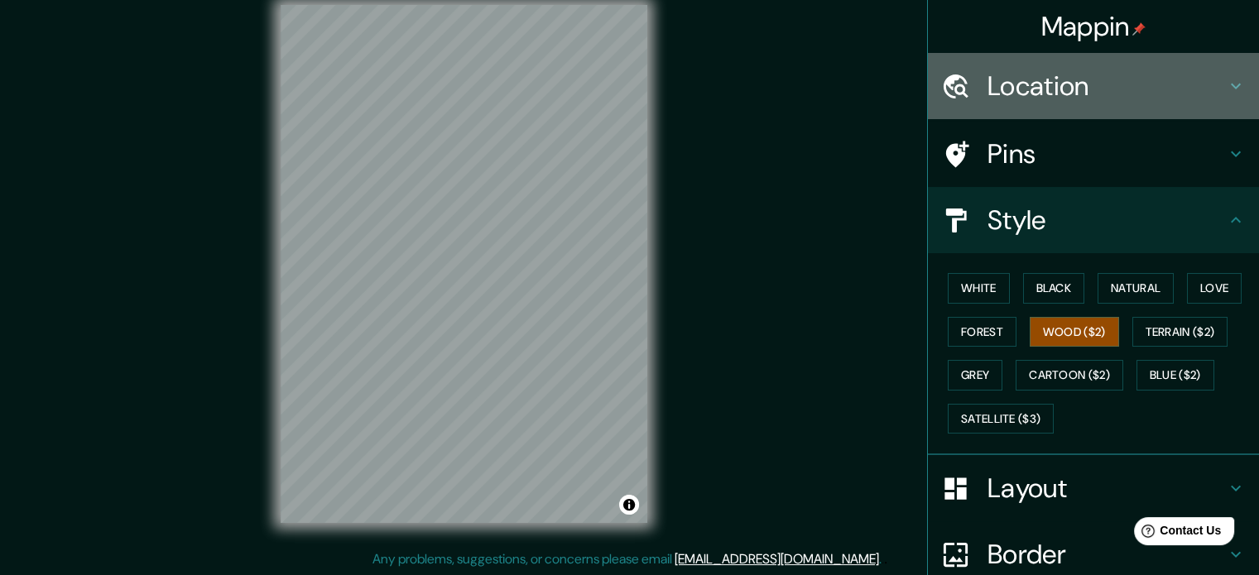
click at [998, 89] on h4 "Location" at bounding box center [1107, 86] width 238 height 33
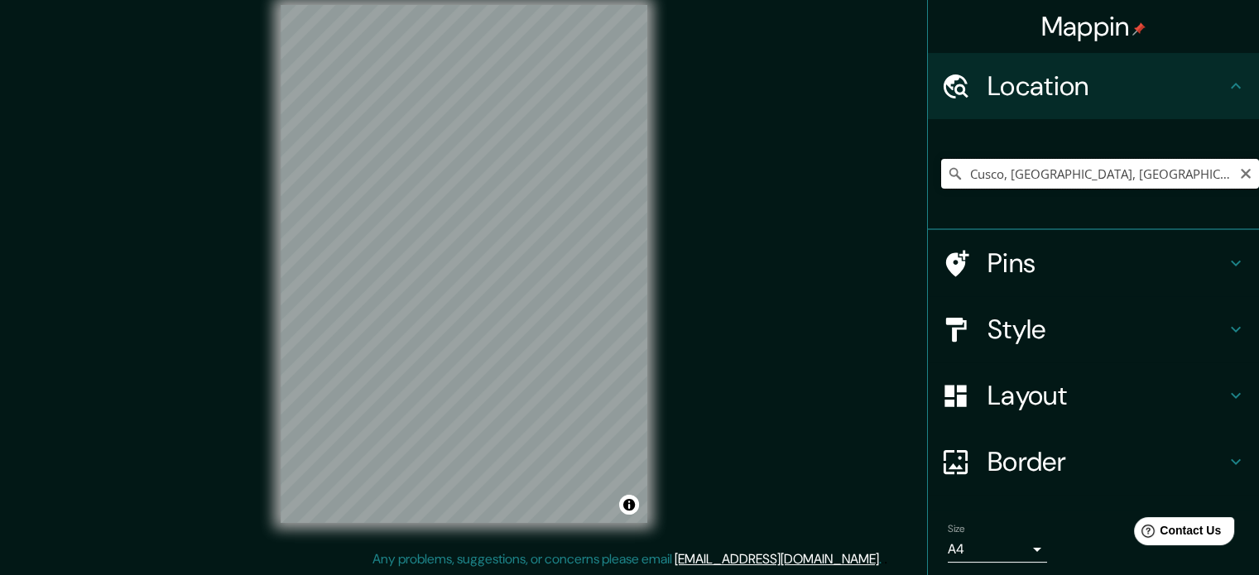
click at [1033, 169] on input "Cusco, Departamento de Cusco, Perú" at bounding box center [1100, 174] width 318 height 30
click at [1132, 182] on input "Cusco, Departamento de Cusco, Perú" at bounding box center [1100, 174] width 318 height 30
click at [1181, 171] on input "Cusco, Departamento de Cusco, Perú" at bounding box center [1100, 174] width 318 height 30
drag, startPoint x: 1180, startPoint y: 171, endPoint x: 997, endPoint y: 172, distance: 183.0
click at [997, 172] on input "Cusco, Departamento de Cusco, Perú" at bounding box center [1100, 174] width 318 height 30
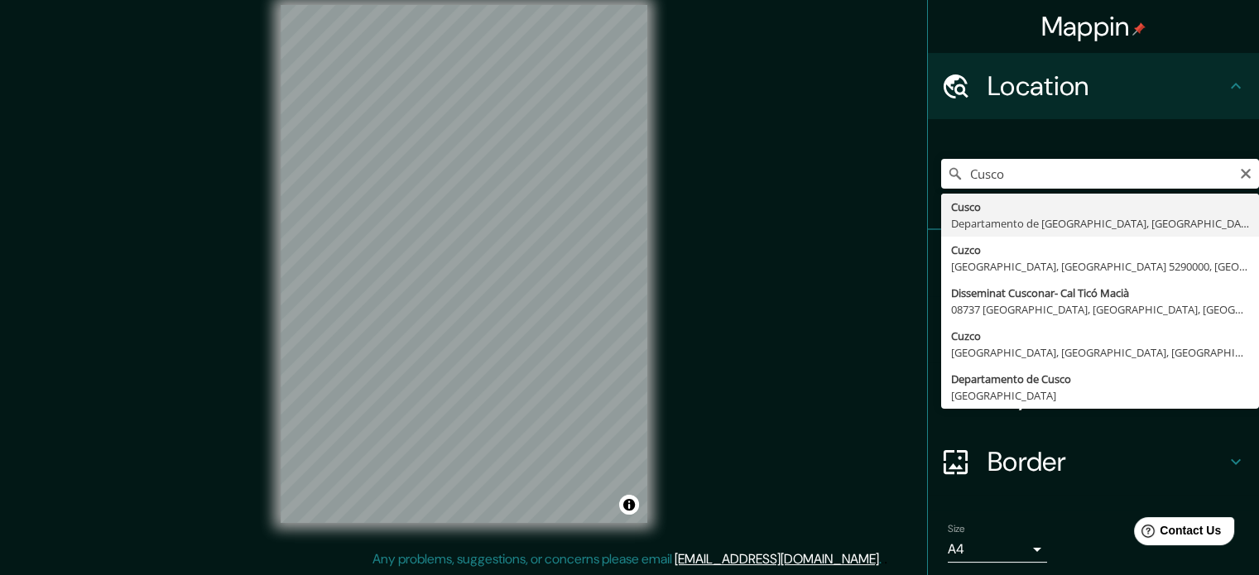
type input "Cusco, Departamento de Cusco, Perú"
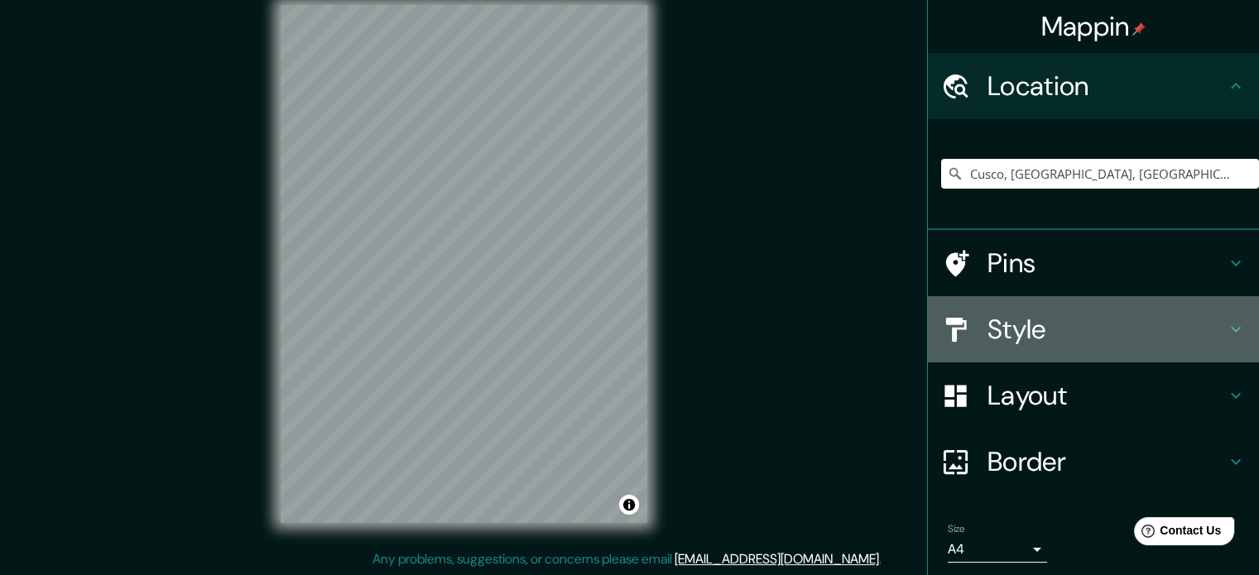
click at [967, 311] on div "Style" at bounding box center [1093, 329] width 331 height 66
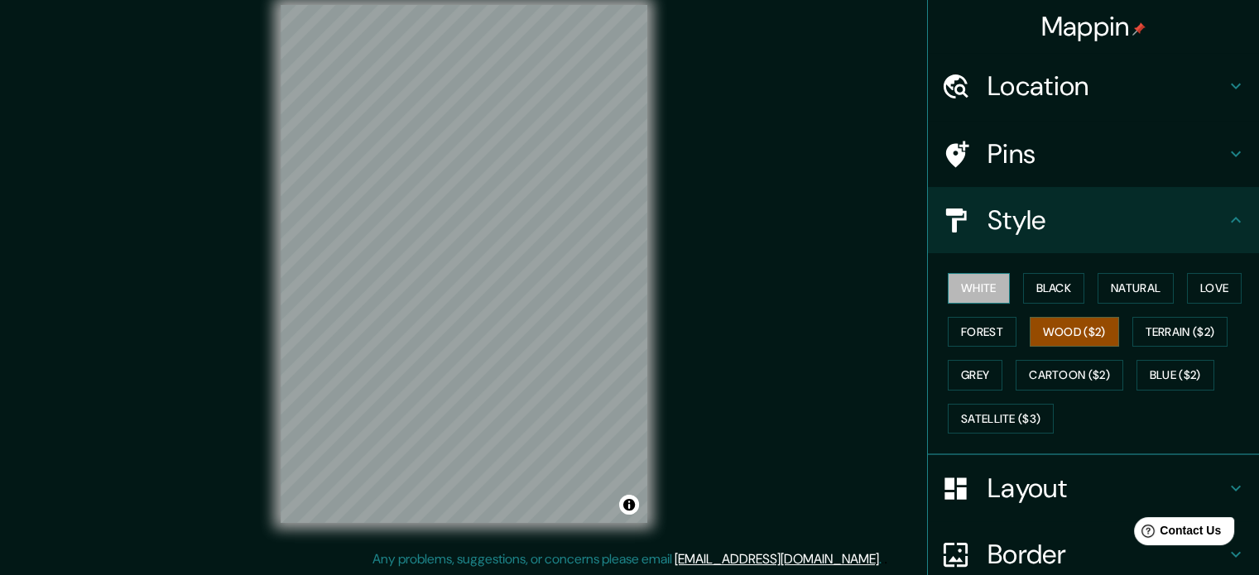
click at [973, 295] on button "White" at bounding box center [979, 288] width 62 height 31
click at [1098, 286] on button "Natural" at bounding box center [1136, 288] width 76 height 31
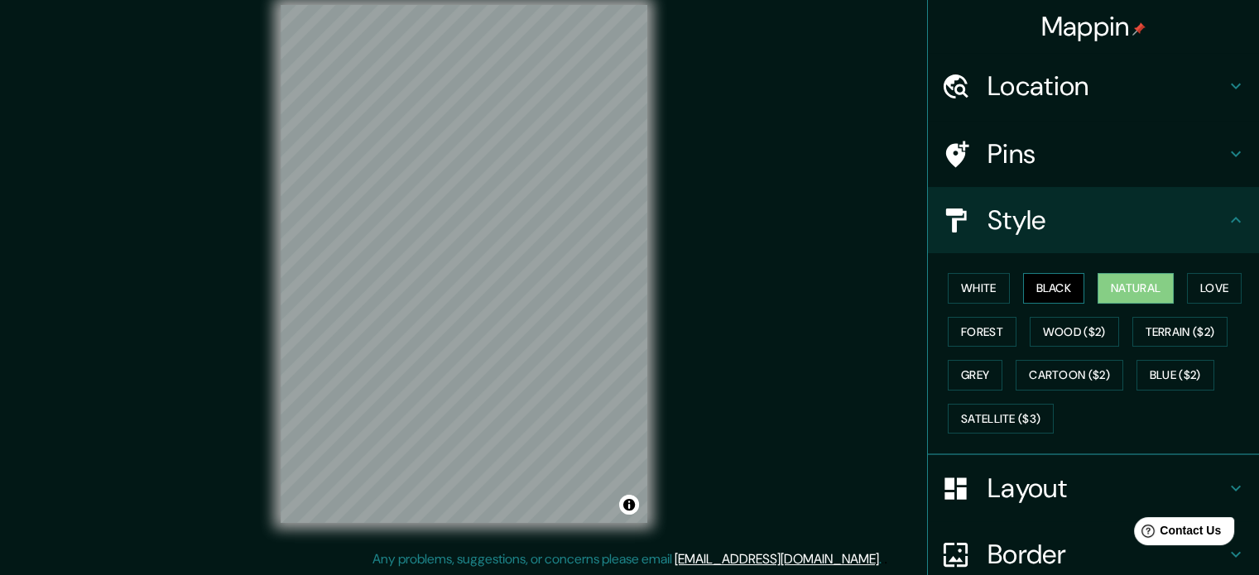
click at [1039, 287] on button "Black" at bounding box center [1054, 288] width 62 height 31
click at [1055, 385] on button "Cartoon ($2)" at bounding box center [1070, 375] width 108 height 31
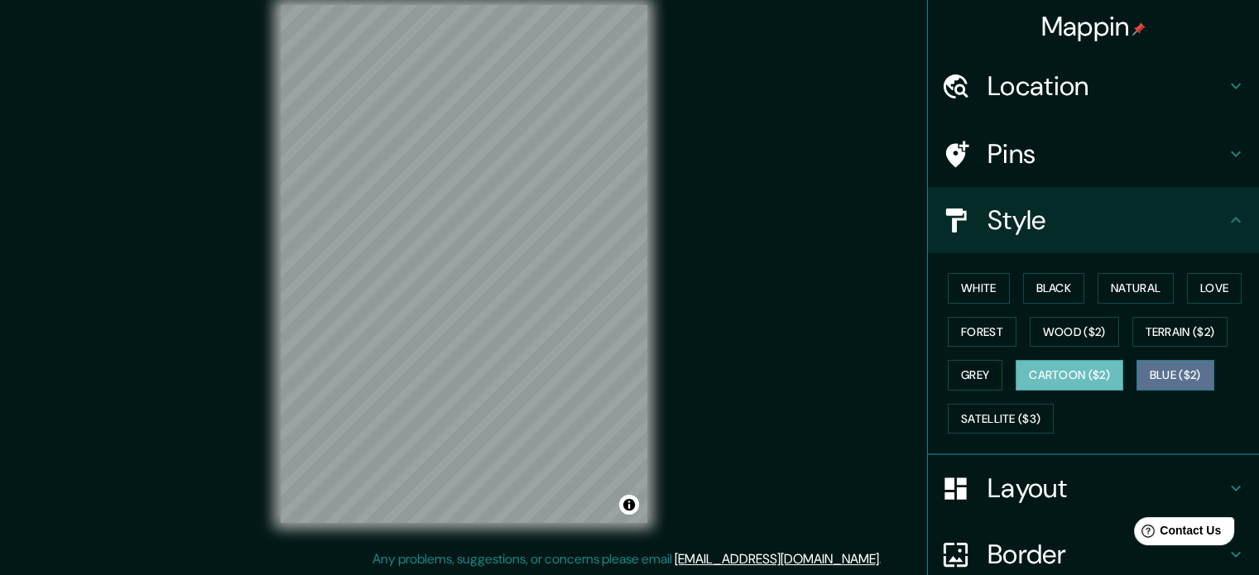
click at [1186, 373] on button "Blue ($2)" at bounding box center [1176, 375] width 78 height 31
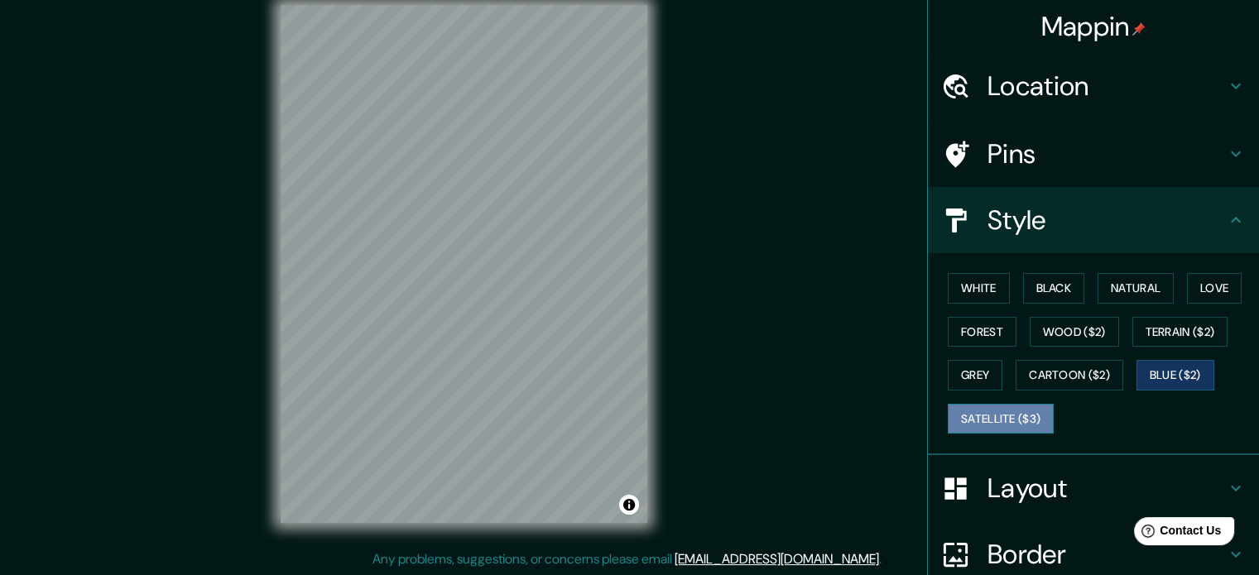
click at [1005, 419] on button "Satellite ($3)" at bounding box center [1001, 419] width 106 height 31
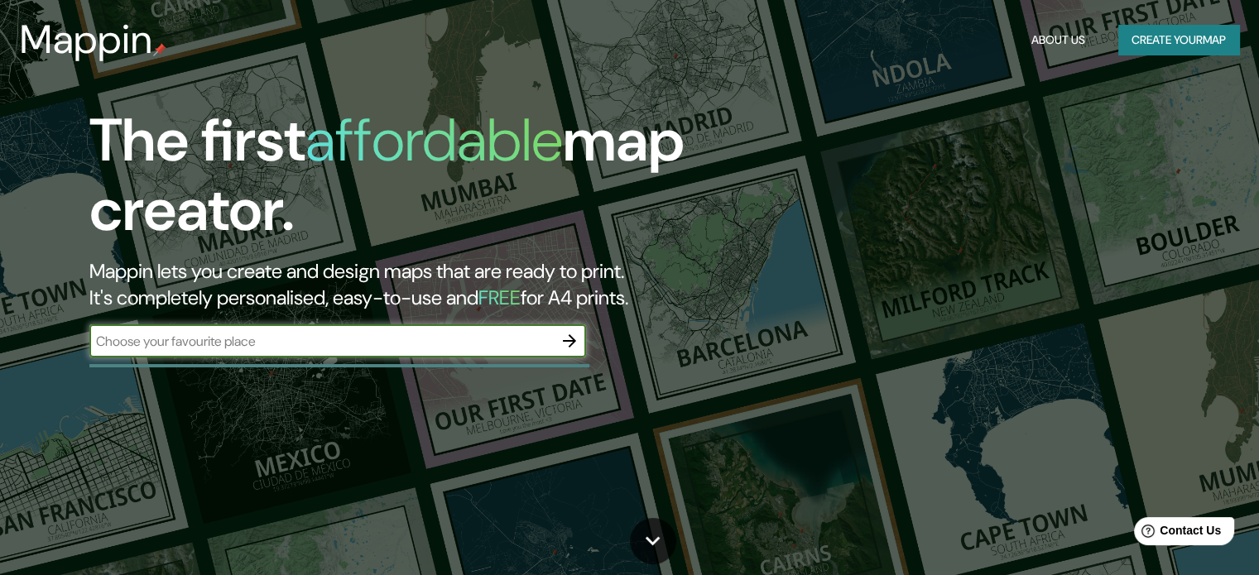
click at [349, 349] on input "text" at bounding box center [321, 341] width 464 height 19
type input "[GEOGRAPHIC_DATA]"
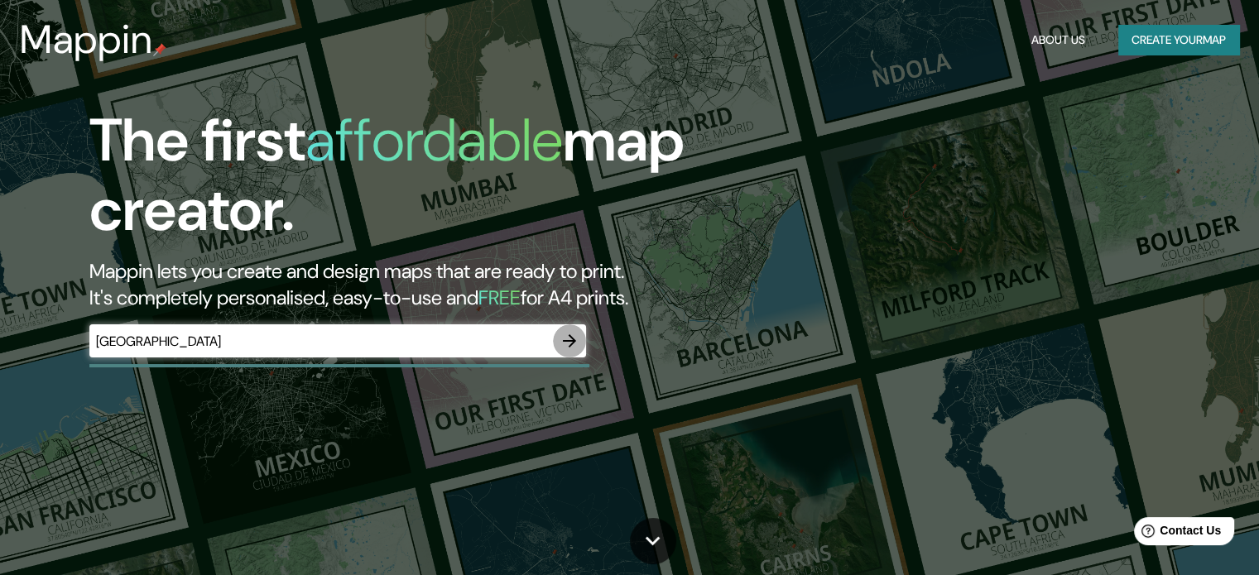
click at [577, 337] on icon "button" at bounding box center [570, 341] width 20 height 20
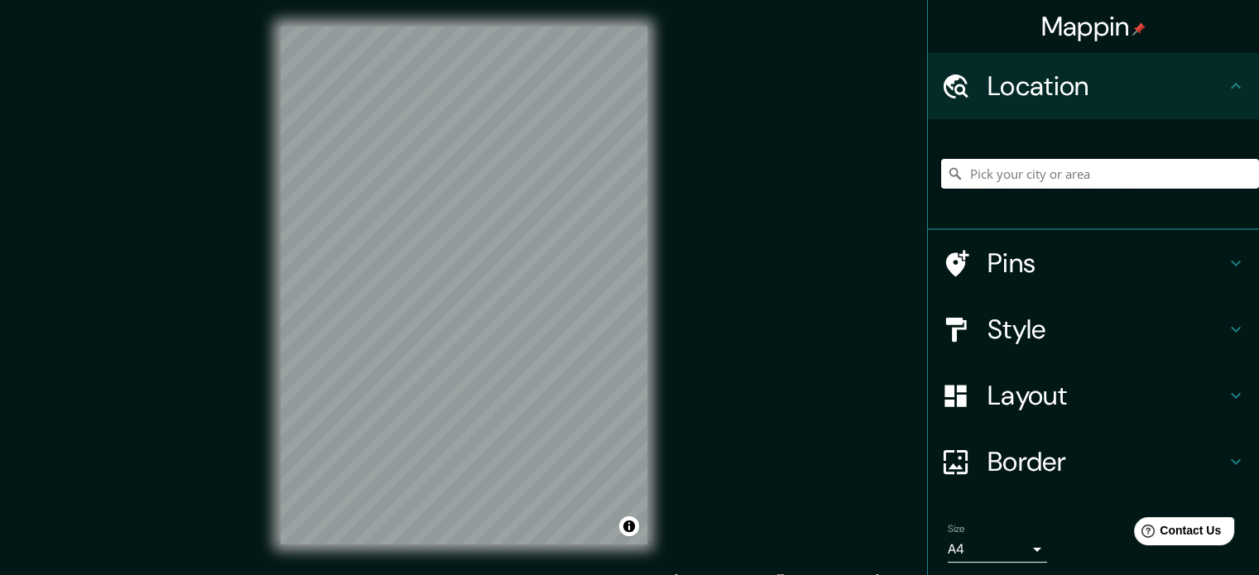
click at [1069, 180] on input "Pick your city or area" at bounding box center [1100, 174] width 318 height 30
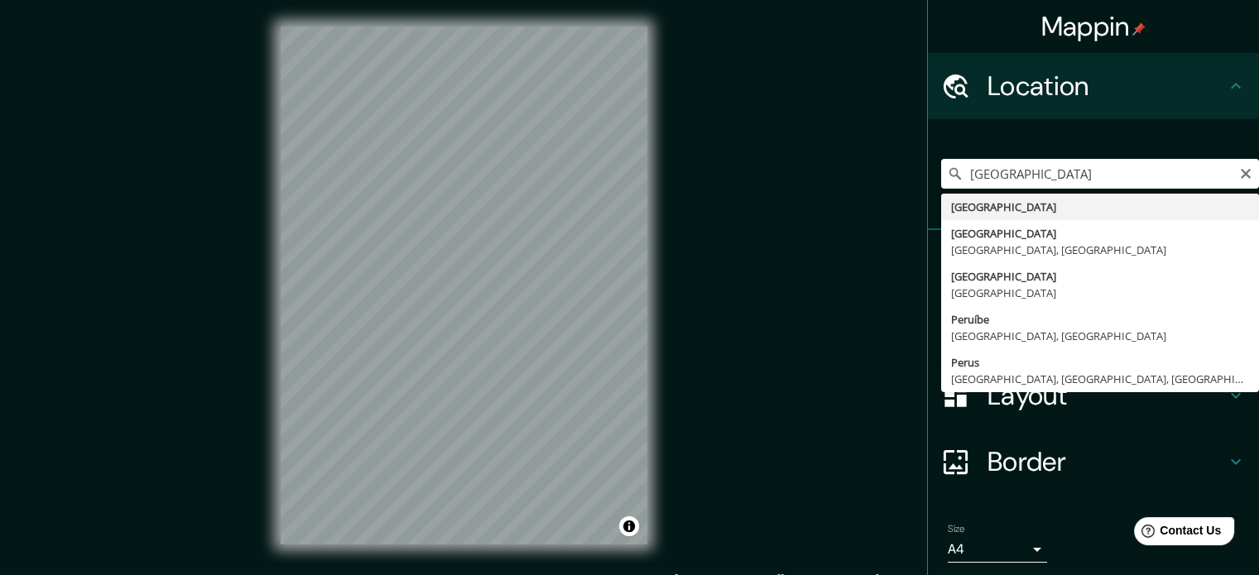
type input "[GEOGRAPHIC_DATA]"
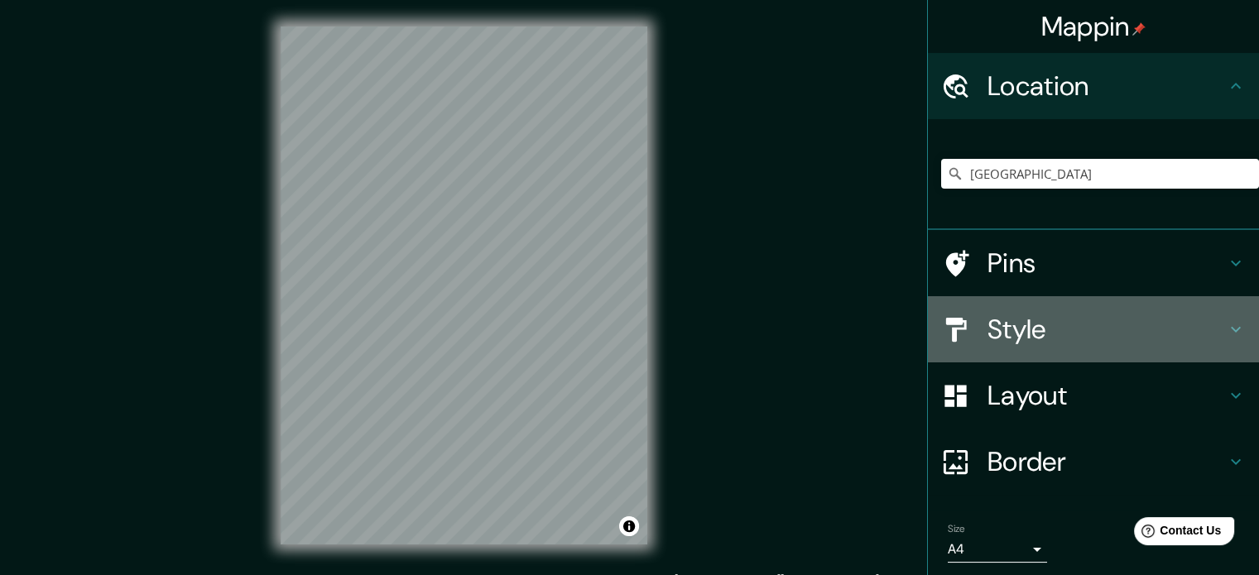
click at [1000, 319] on h4 "Style" at bounding box center [1107, 329] width 238 height 33
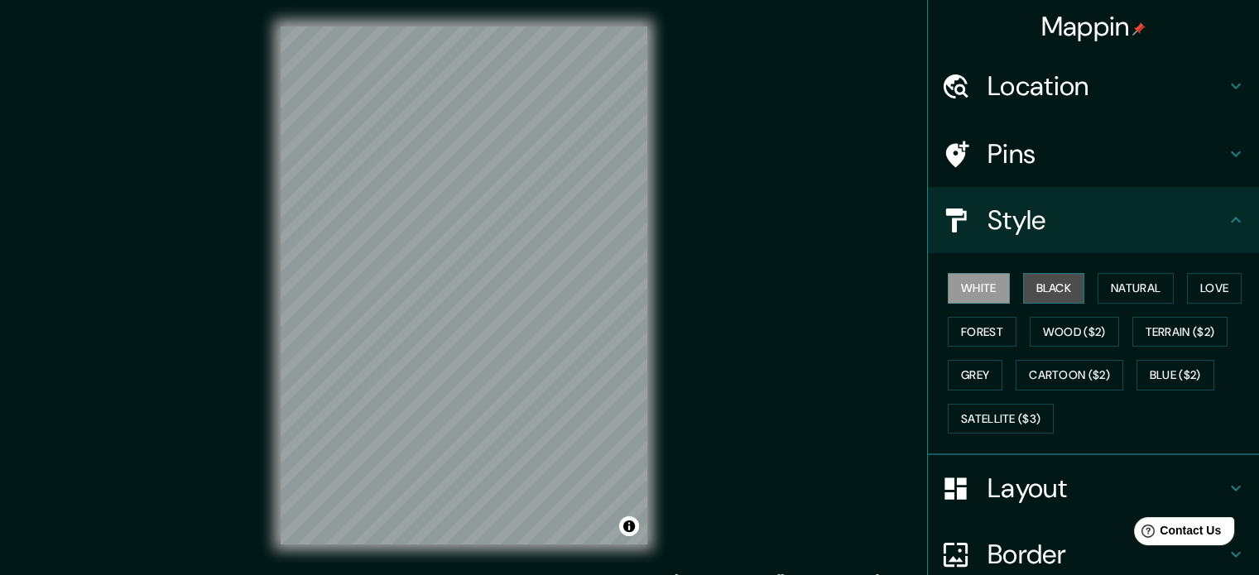
click at [1045, 288] on button "Black" at bounding box center [1054, 288] width 62 height 31
